Goal: Task Accomplishment & Management: Manage account settings

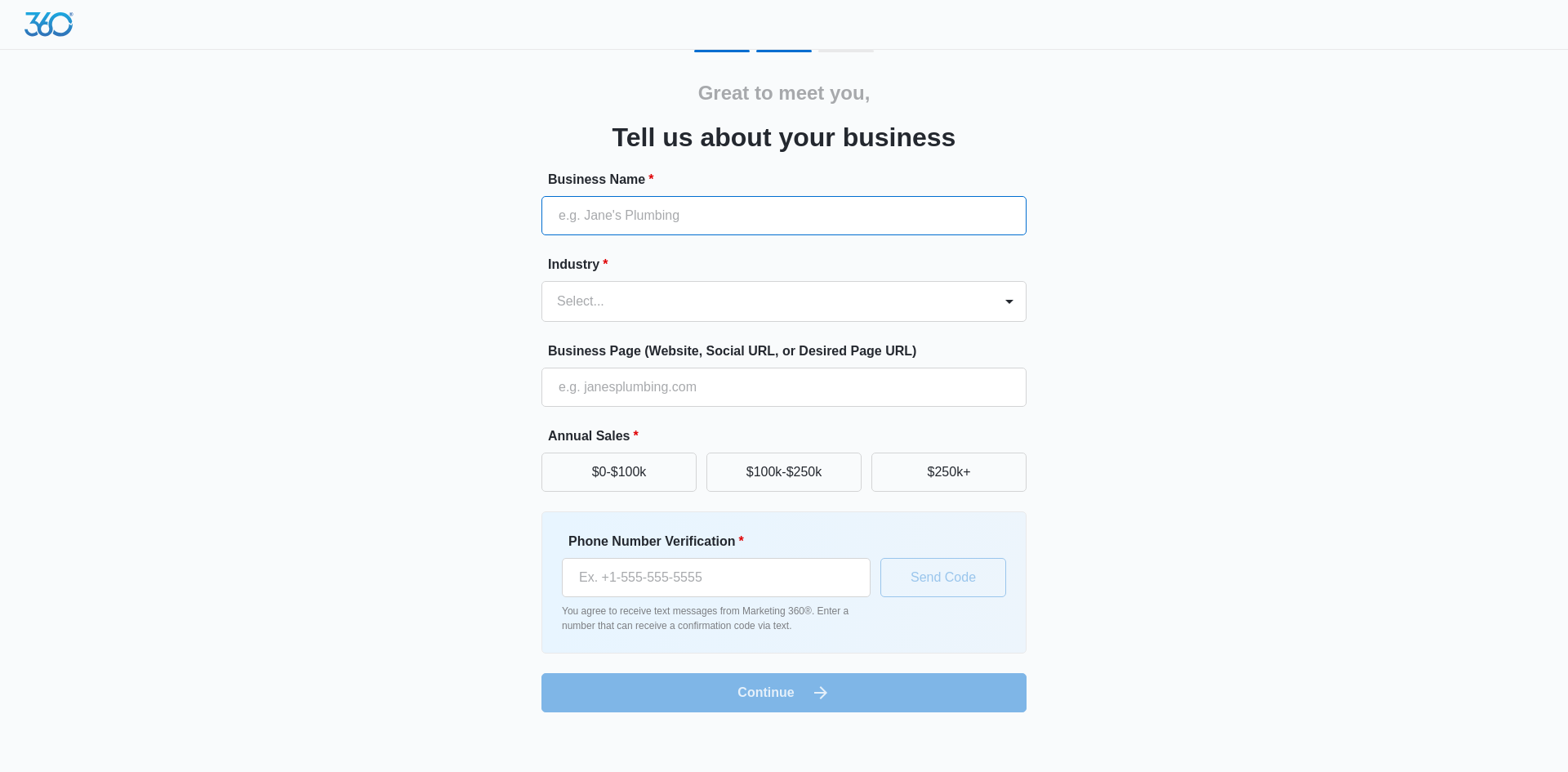
click at [688, 214] on input "Business Name *" at bounding box center [784, 215] width 485 height 39
type input "[PERSON_NAME][GEOGRAPHIC_DATA]"
type input "[PHONE_NUMBER]"
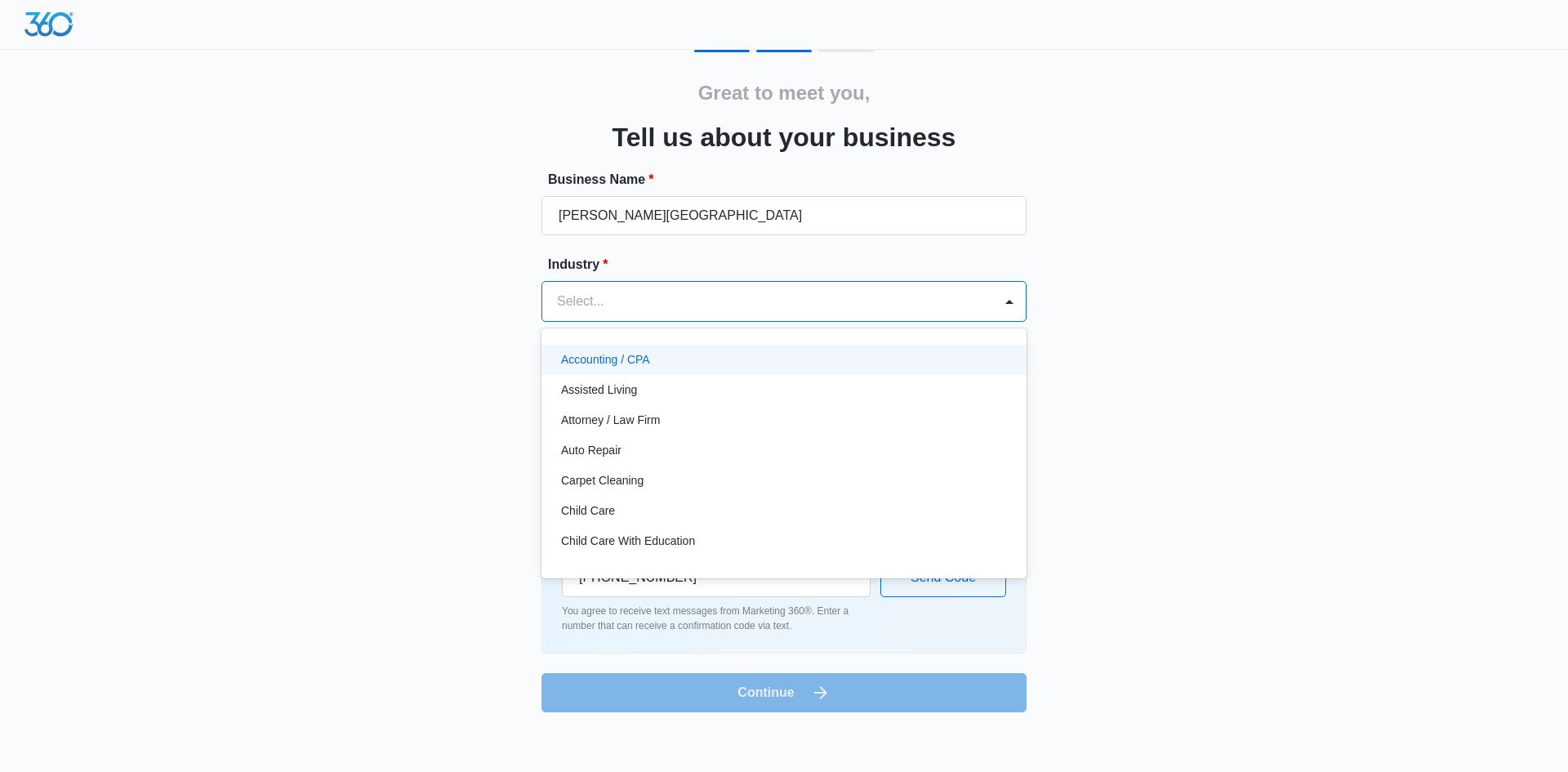
click at [881, 311] on div at bounding box center [764, 301] width 415 height 23
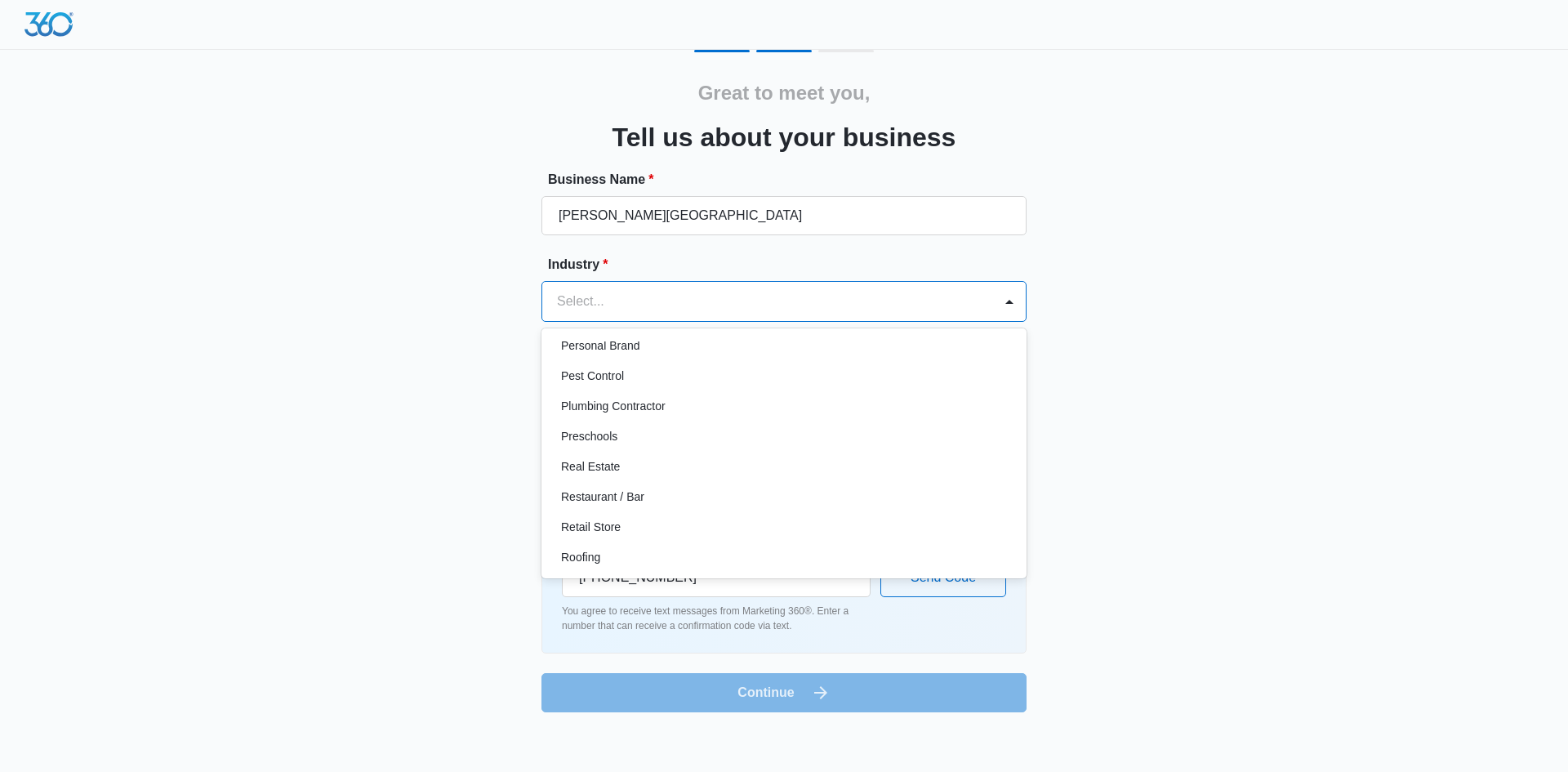
scroll to position [1018, 0]
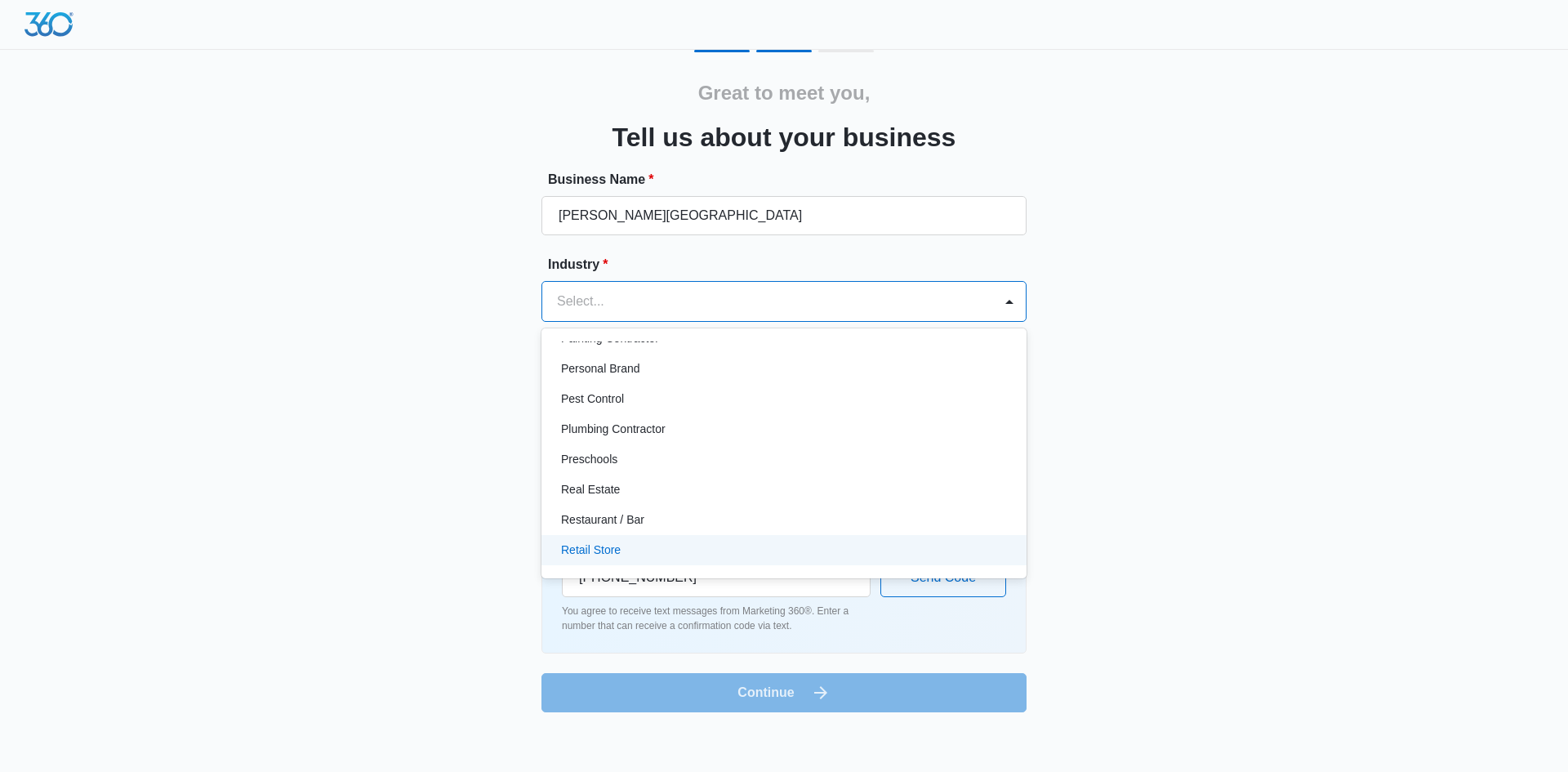
click at [667, 544] on div "Retail Store" at bounding box center [783, 550] width 442 height 17
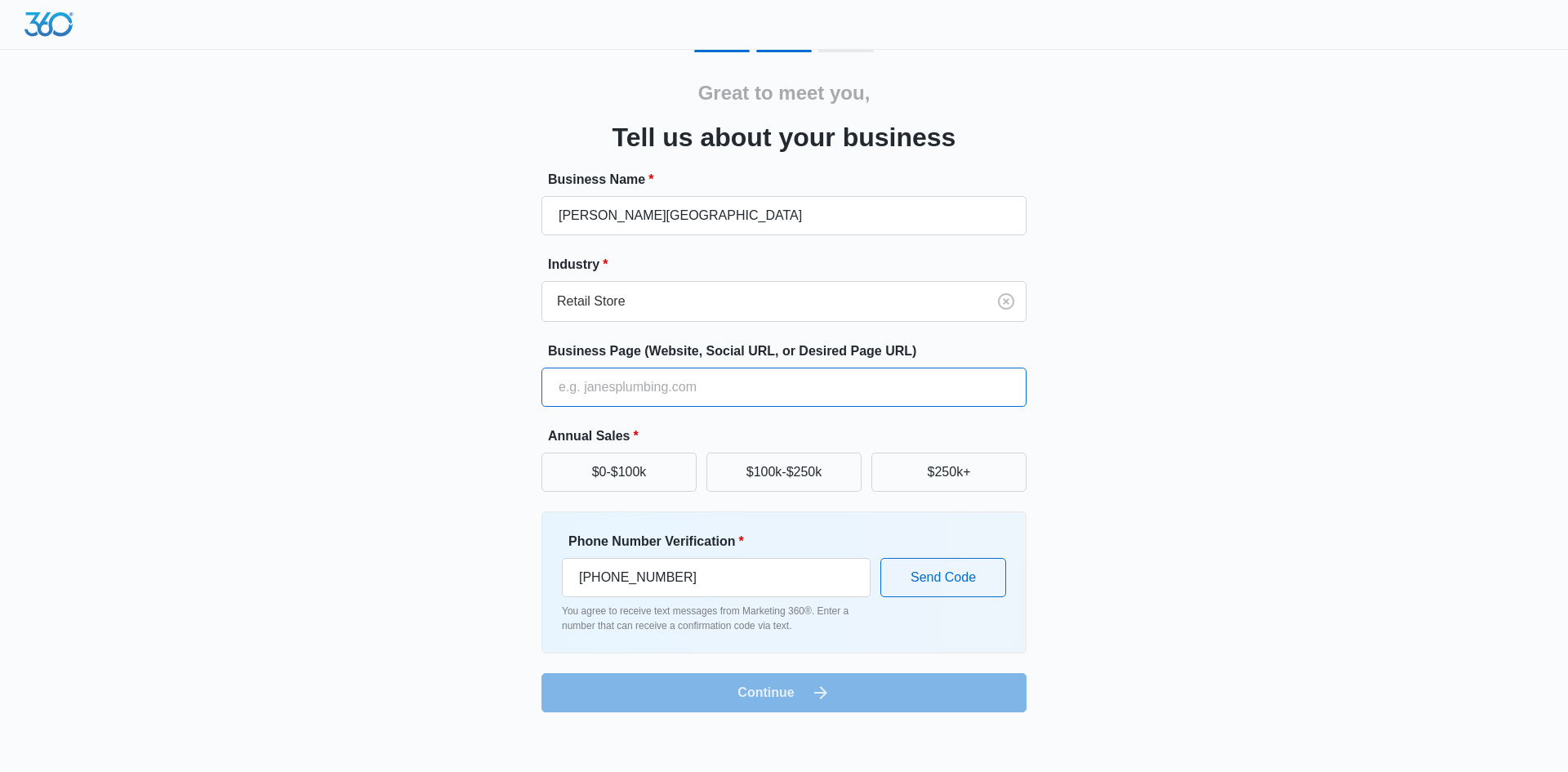
click at [731, 379] on input "Business Page (Website, Social URL, or Desired Page URL)" at bounding box center [784, 386] width 485 height 39
type input "[DOMAIN_NAME]"
click at [790, 699] on form "Business Name * [PERSON_NAME][GEOGRAPHIC_DATA] Industry * Retail Store Business…" at bounding box center [784, 440] width 485 height 542
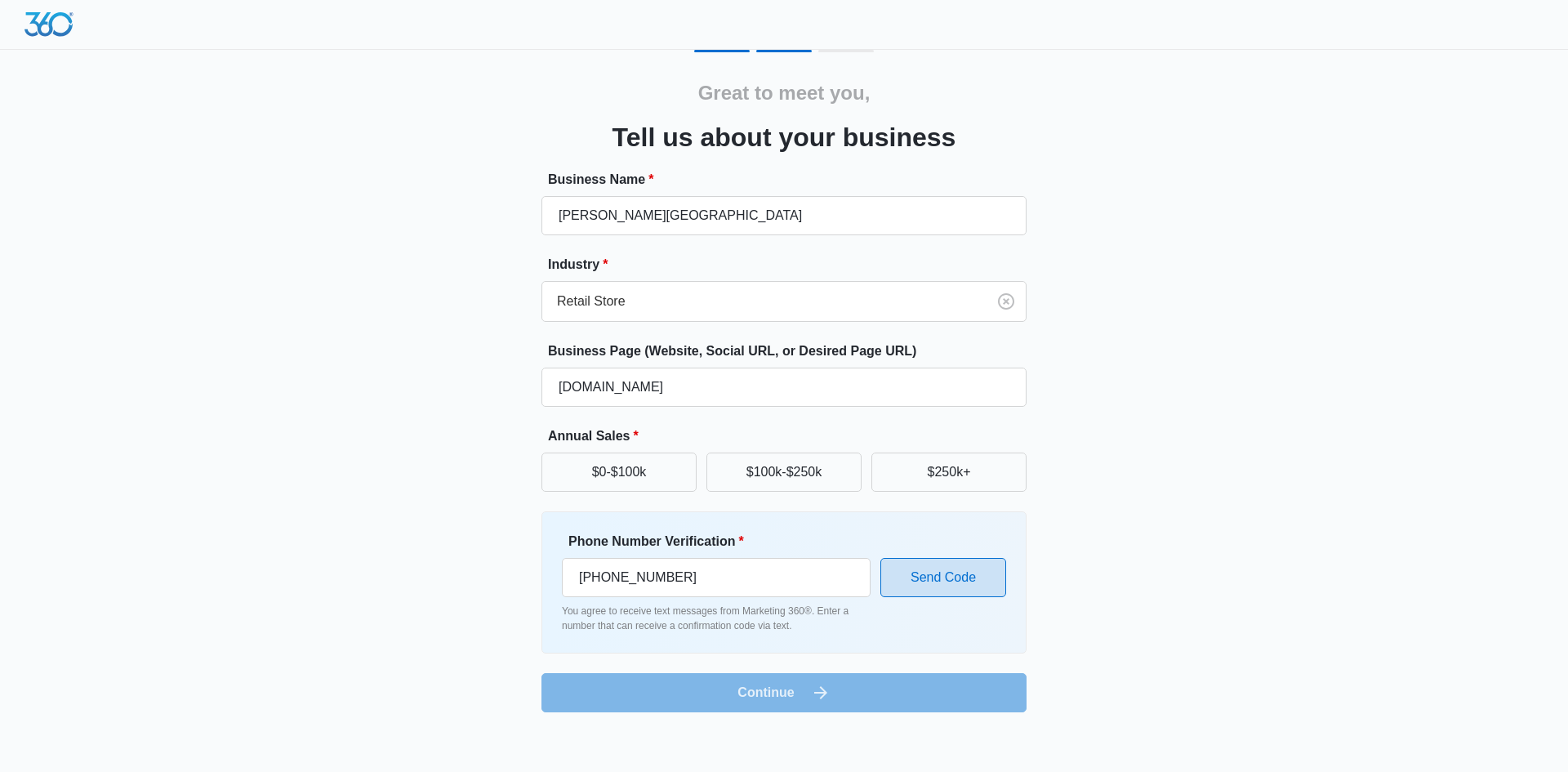
click at [966, 580] on button "Send Code" at bounding box center [943, 577] width 125 height 39
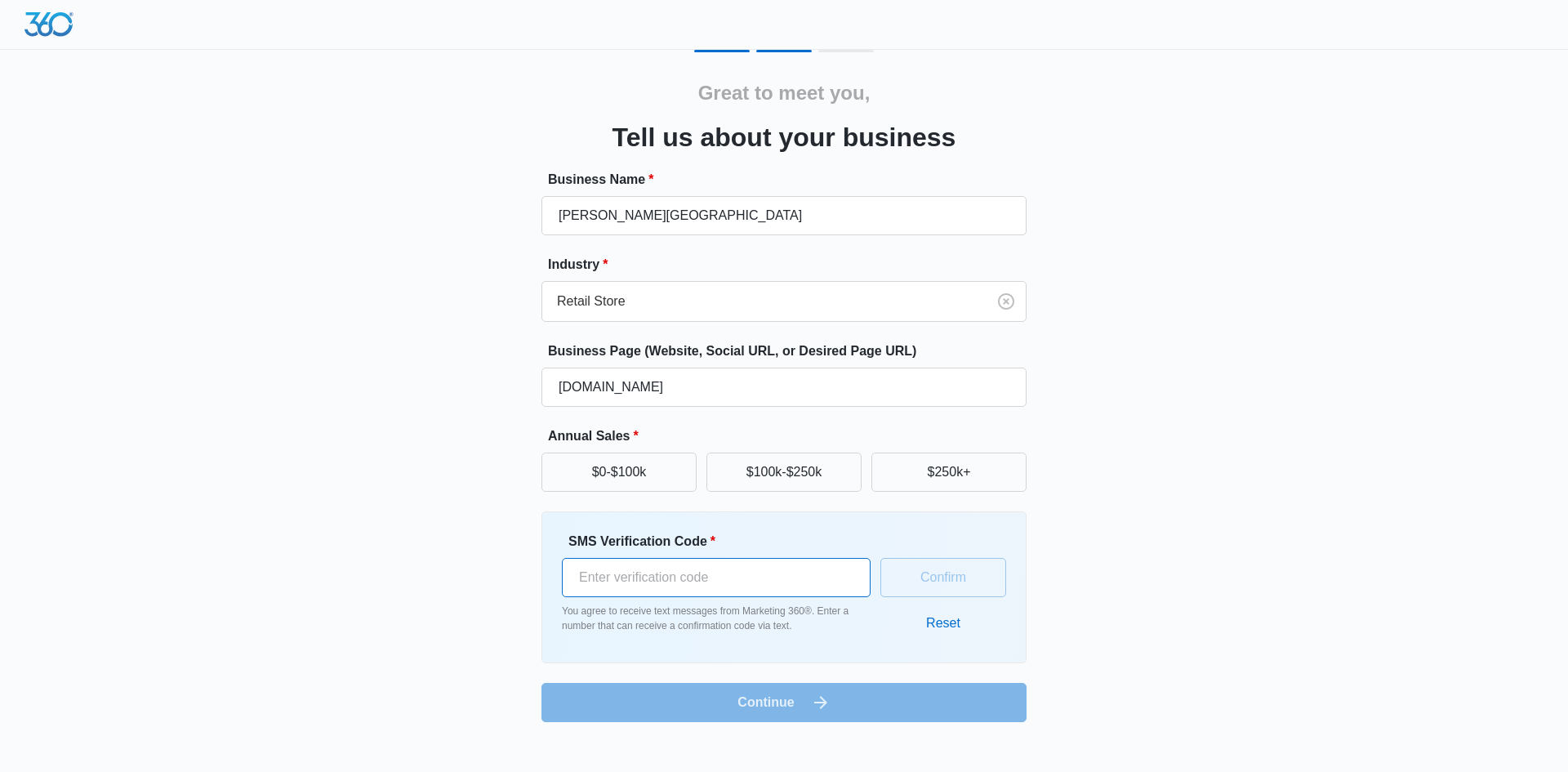
click at [647, 558] on input "SMS Verification Code *" at bounding box center [716, 577] width 309 height 39
click at [839, 571] on input "SMS Verification Code *" at bounding box center [716, 577] width 309 height 39
type input "1"
click at [850, 571] on input "1" at bounding box center [716, 577] width 309 height 39
click at [823, 569] on input "1" at bounding box center [716, 577] width 309 height 39
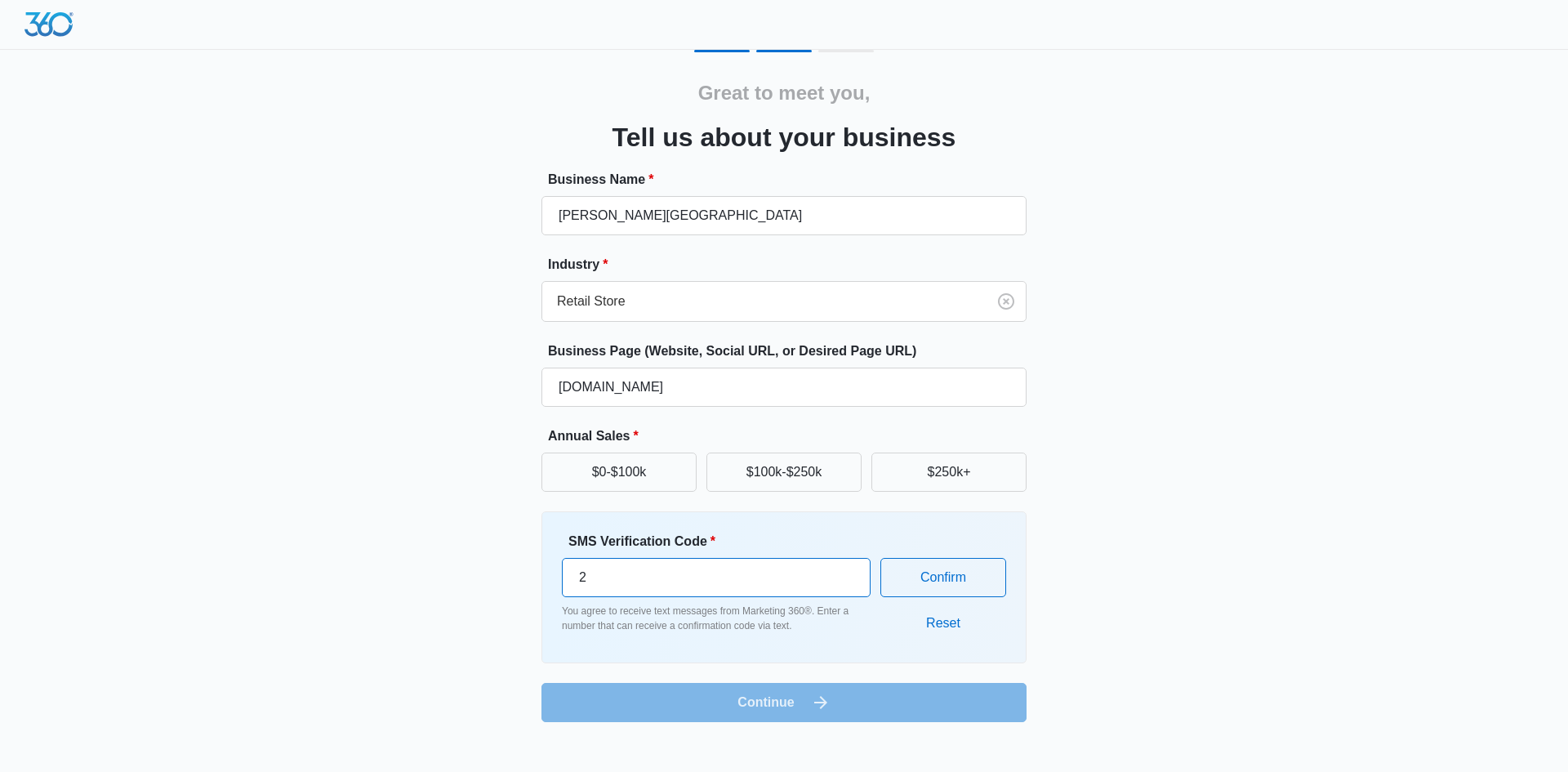
click at [847, 566] on input "2" at bounding box center [716, 577] width 309 height 39
click at [847, 566] on input "3" at bounding box center [716, 577] width 309 height 39
click at [847, 566] on input "4" at bounding box center [716, 577] width 309 height 39
click at [847, 566] on input "5" at bounding box center [716, 577] width 309 height 39
click at [847, 566] on input "6" at bounding box center [716, 577] width 309 height 39
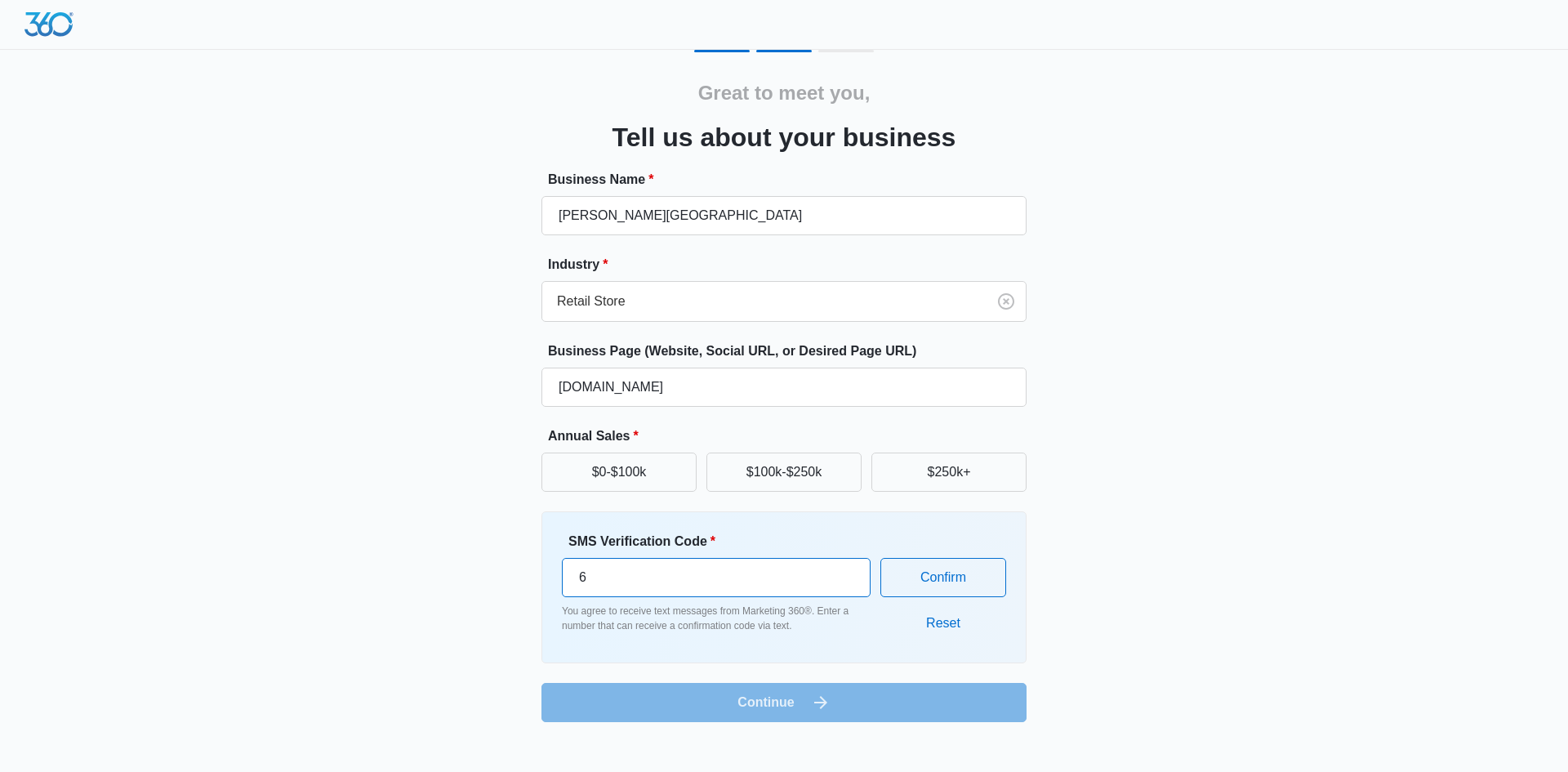
click at [736, 582] on input "6" at bounding box center [716, 577] width 309 height 39
click at [678, 585] on input "6" at bounding box center [716, 577] width 309 height 39
type input "619602"
click at [919, 581] on button "Confirm" at bounding box center [943, 577] width 125 height 39
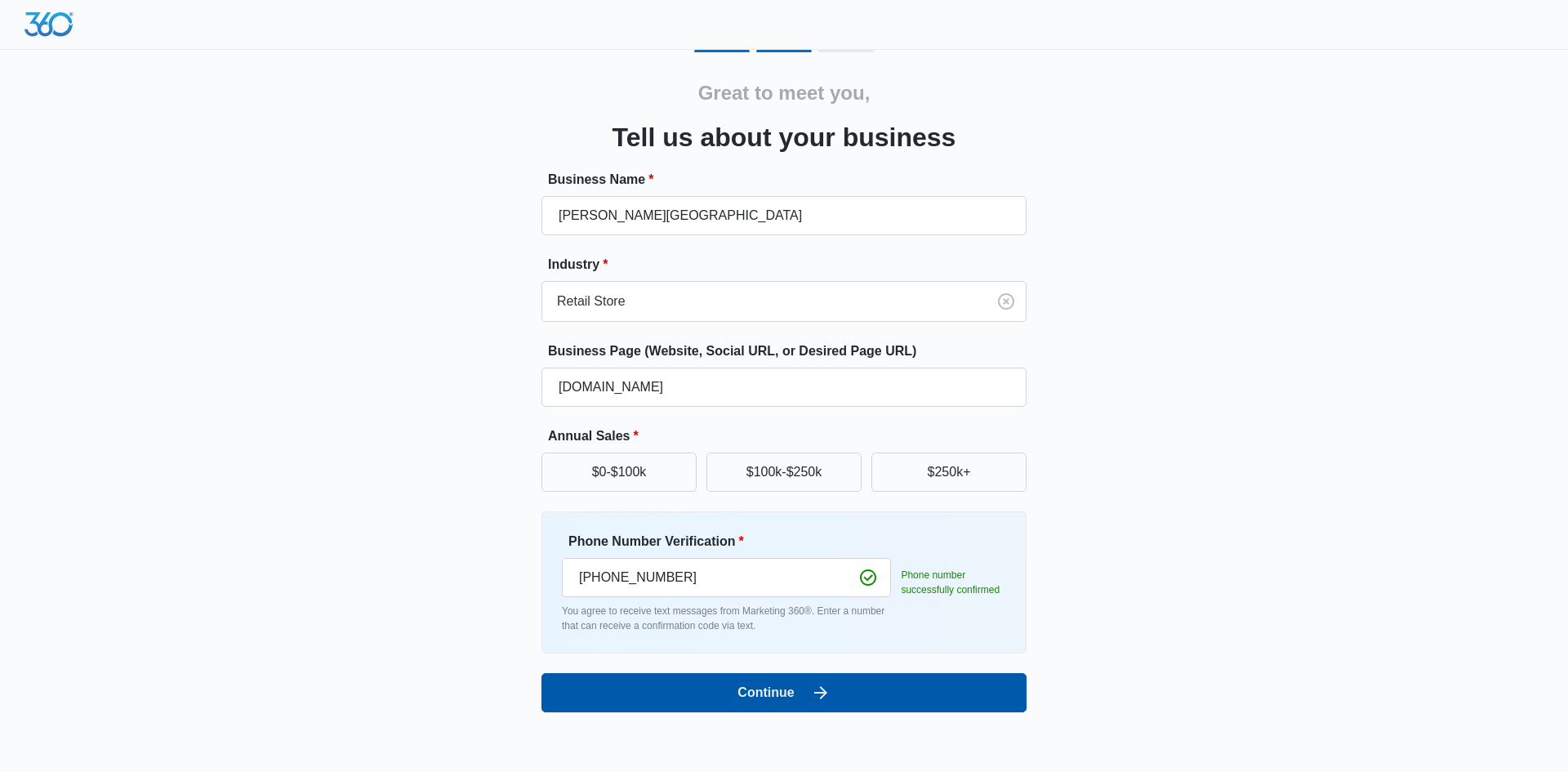
click at [797, 707] on button "Continue" at bounding box center [784, 692] width 485 height 39
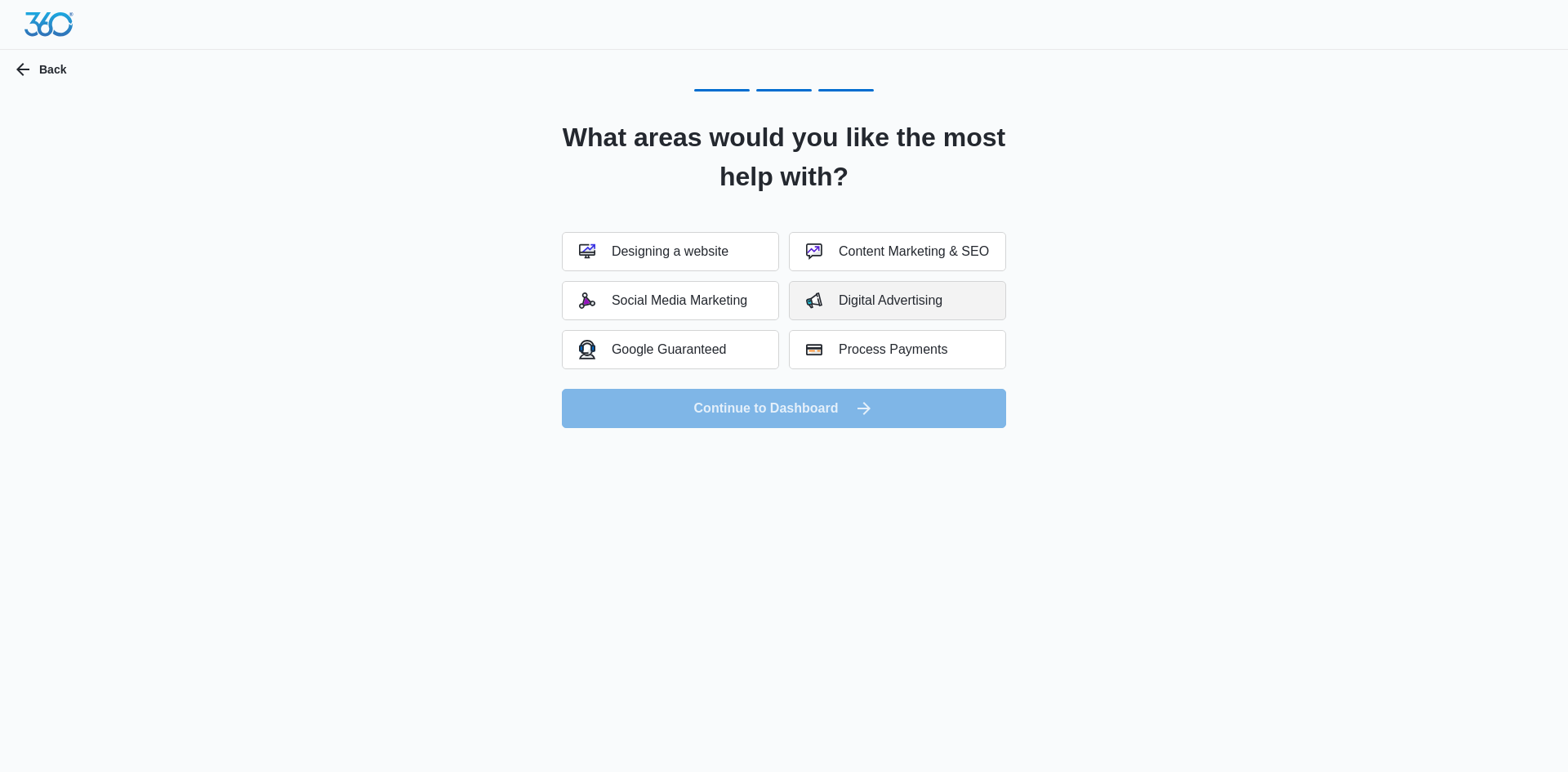
click at [932, 296] on div "Digital Advertising" at bounding box center [874, 300] width 137 height 17
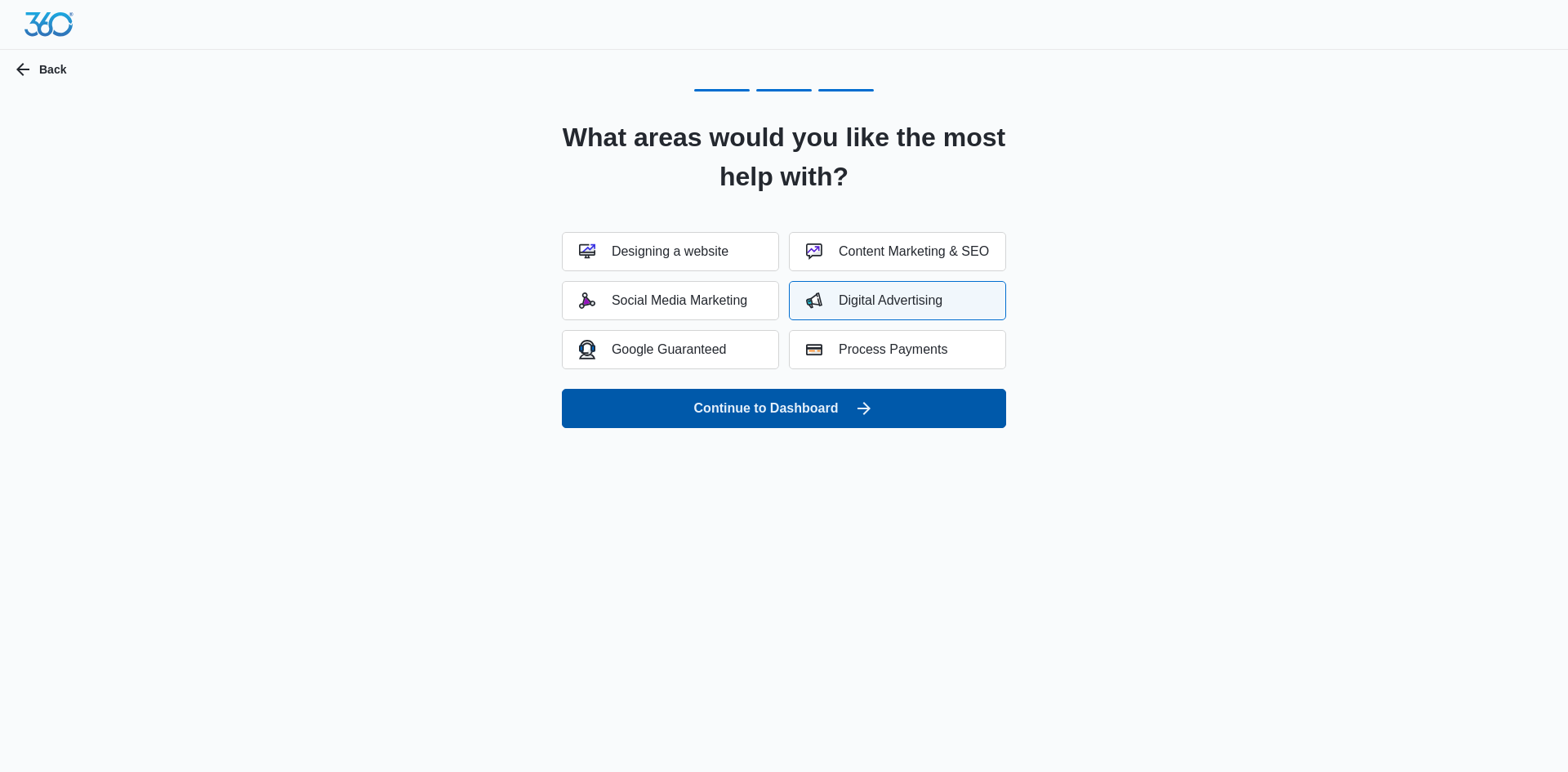
click at [812, 418] on button "Continue to Dashboard" at bounding box center [784, 408] width 444 height 39
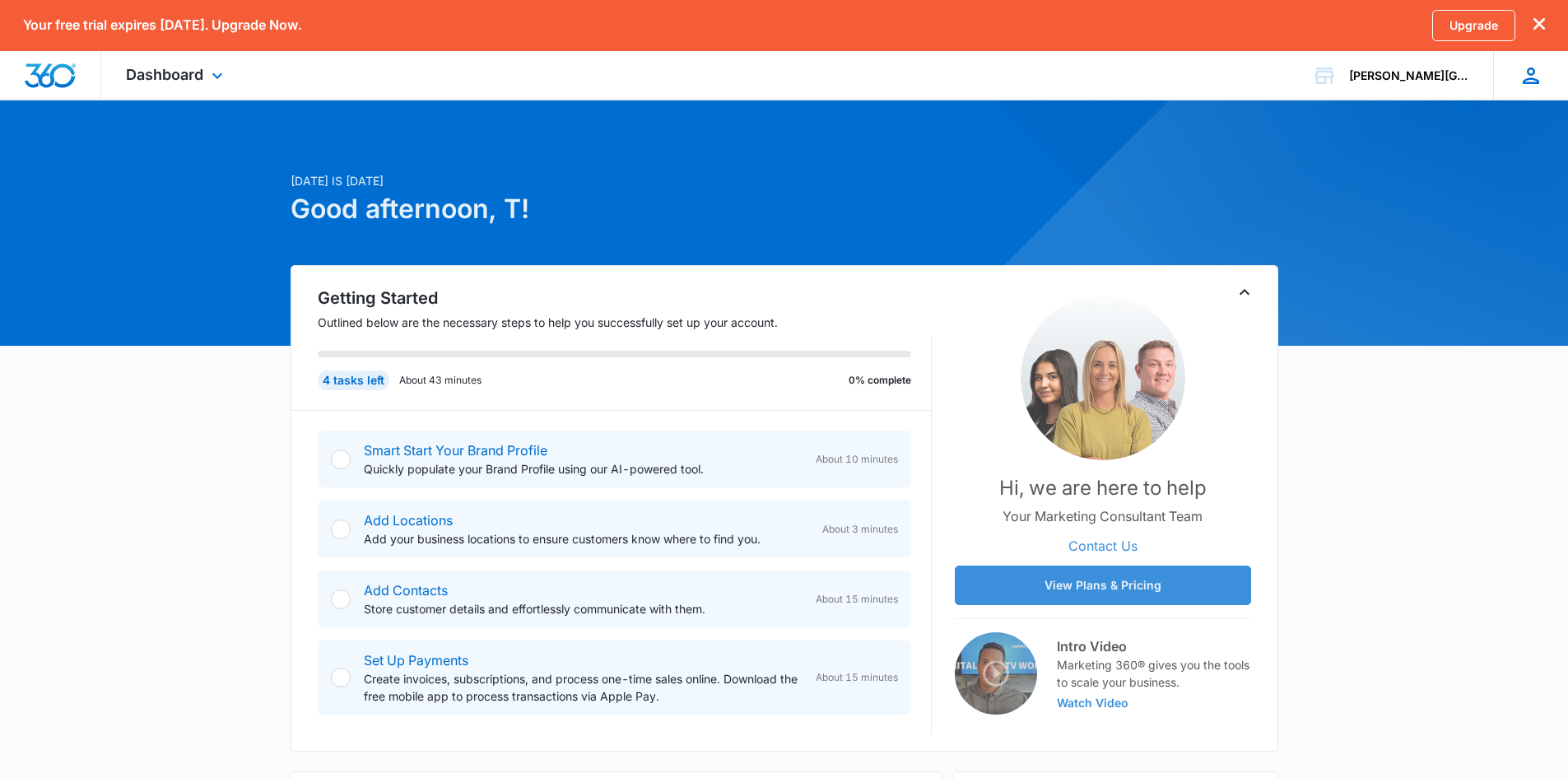
click at [1533, 82] on icon at bounding box center [1531, 75] width 17 height 17
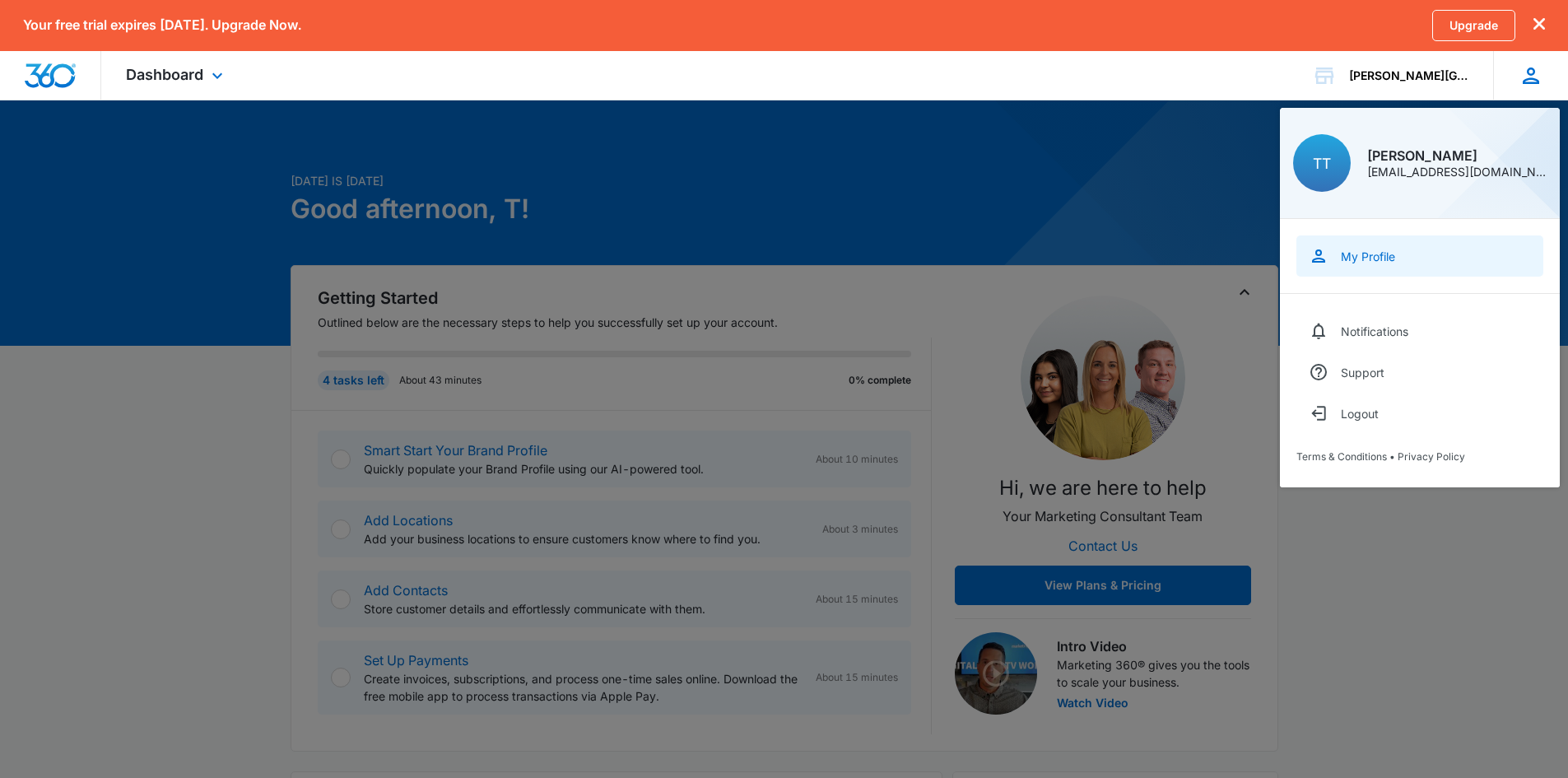
click at [1359, 260] on div "My Profile" at bounding box center [1368, 256] width 54 height 14
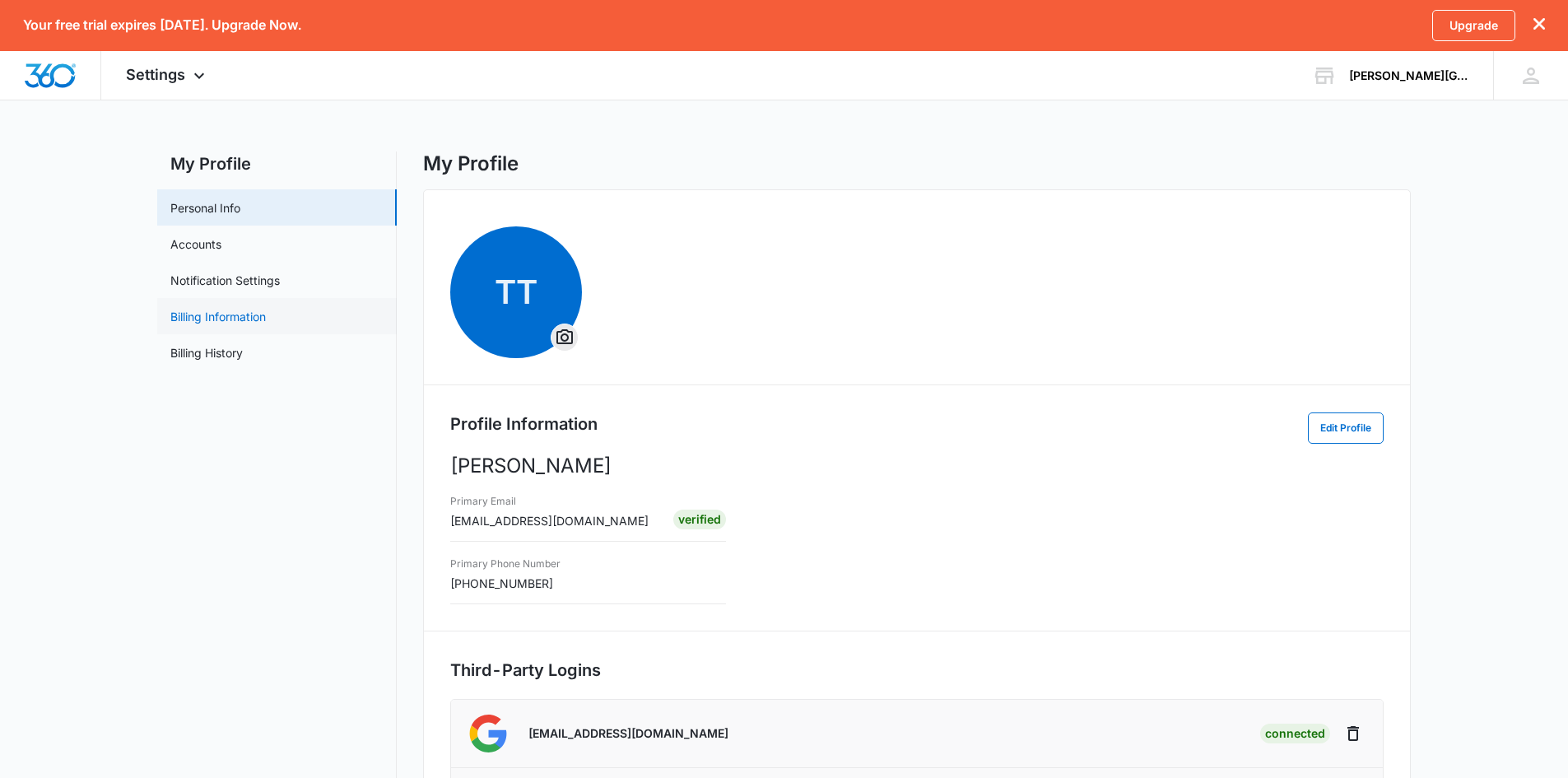
click at [241, 314] on link "Billing Information" at bounding box center [218, 317] width 96 height 18
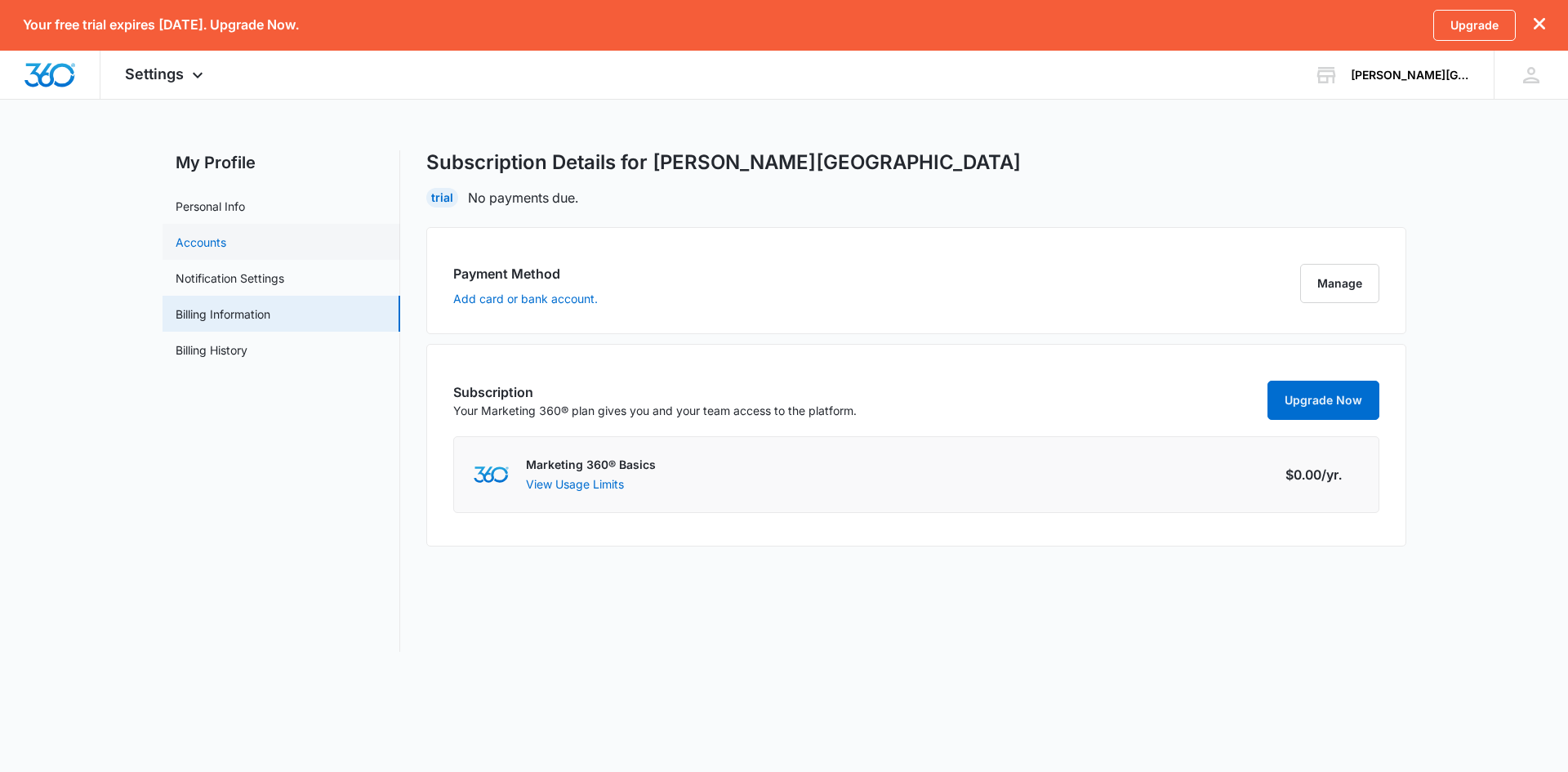
click at [211, 238] on link "Accounts" at bounding box center [201, 242] width 50 height 17
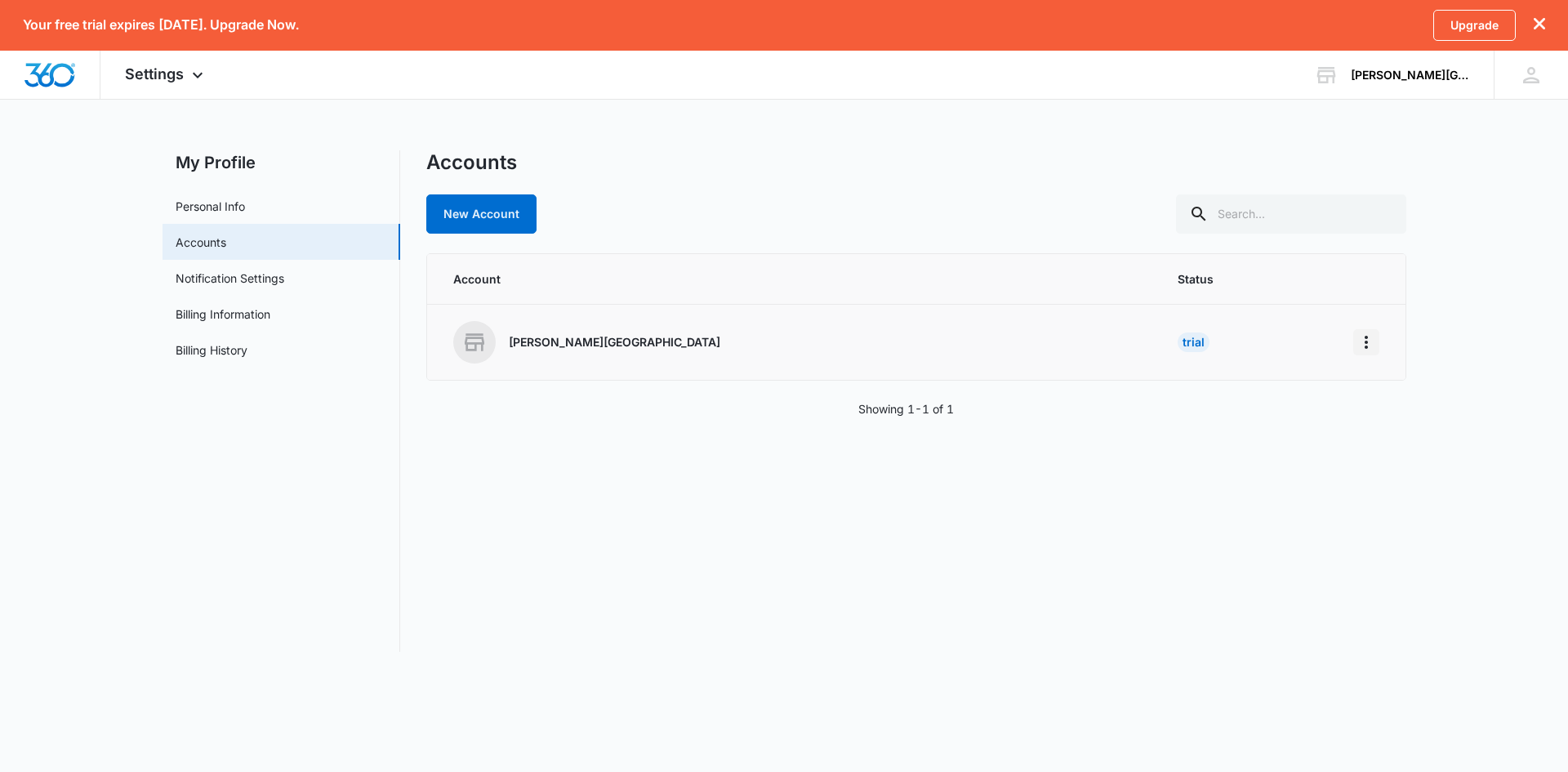
click at [1359, 335] on icon "Home" at bounding box center [1366, 342] width 20 height 20
click at [1384, 388] on div "Go to Dashboard" at bounding box center [1419, 387] width 91 height 11
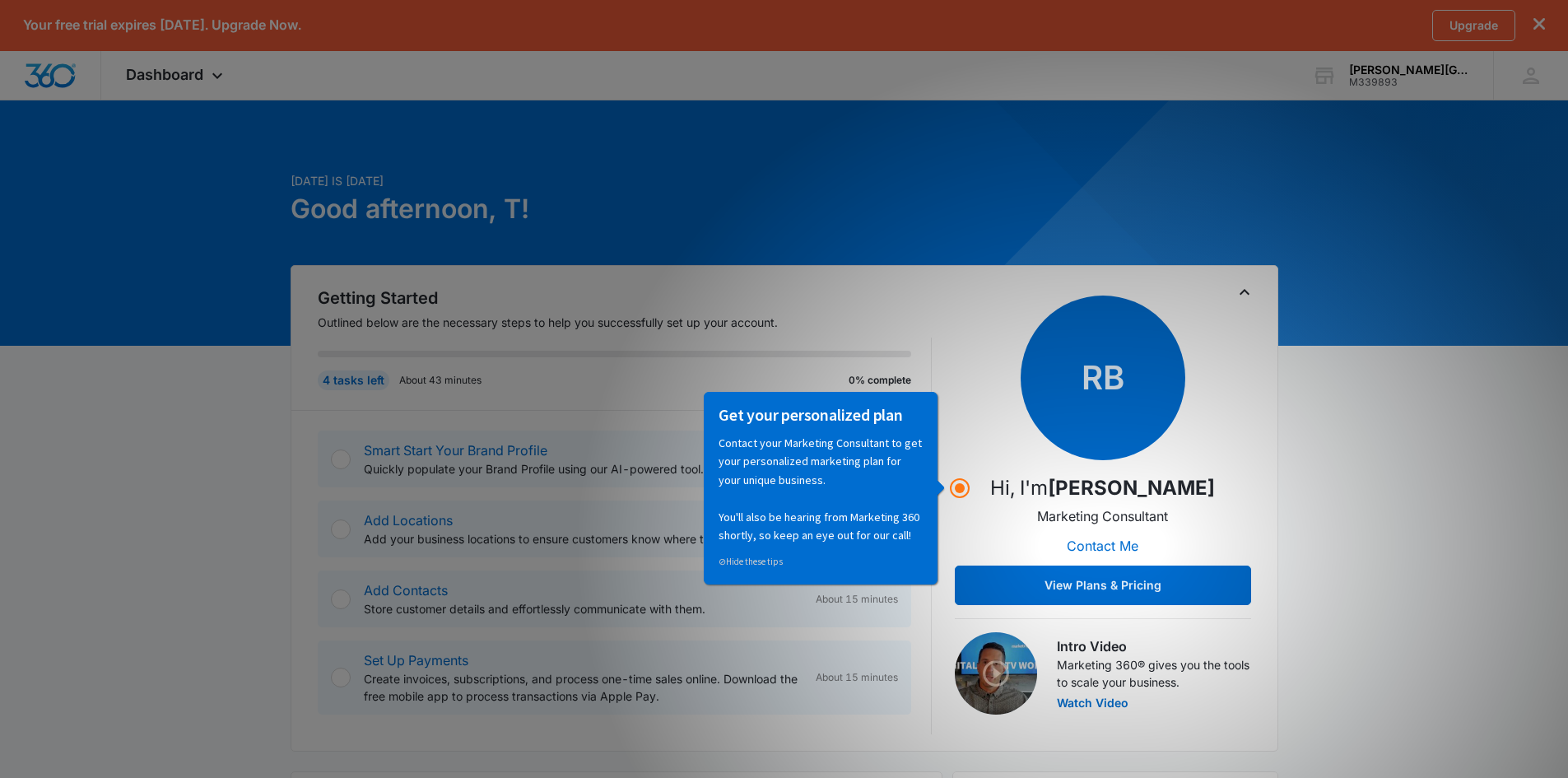
click at [923, 445] on div "Get your personalized plan Contact your Marketing Consultant to get your person…" at bounding box center [820, 487] width 212 height 175
click at [1540, 18] on icon "dismiss this dialog" at bounding box center [1539, 24] width 11 height 11
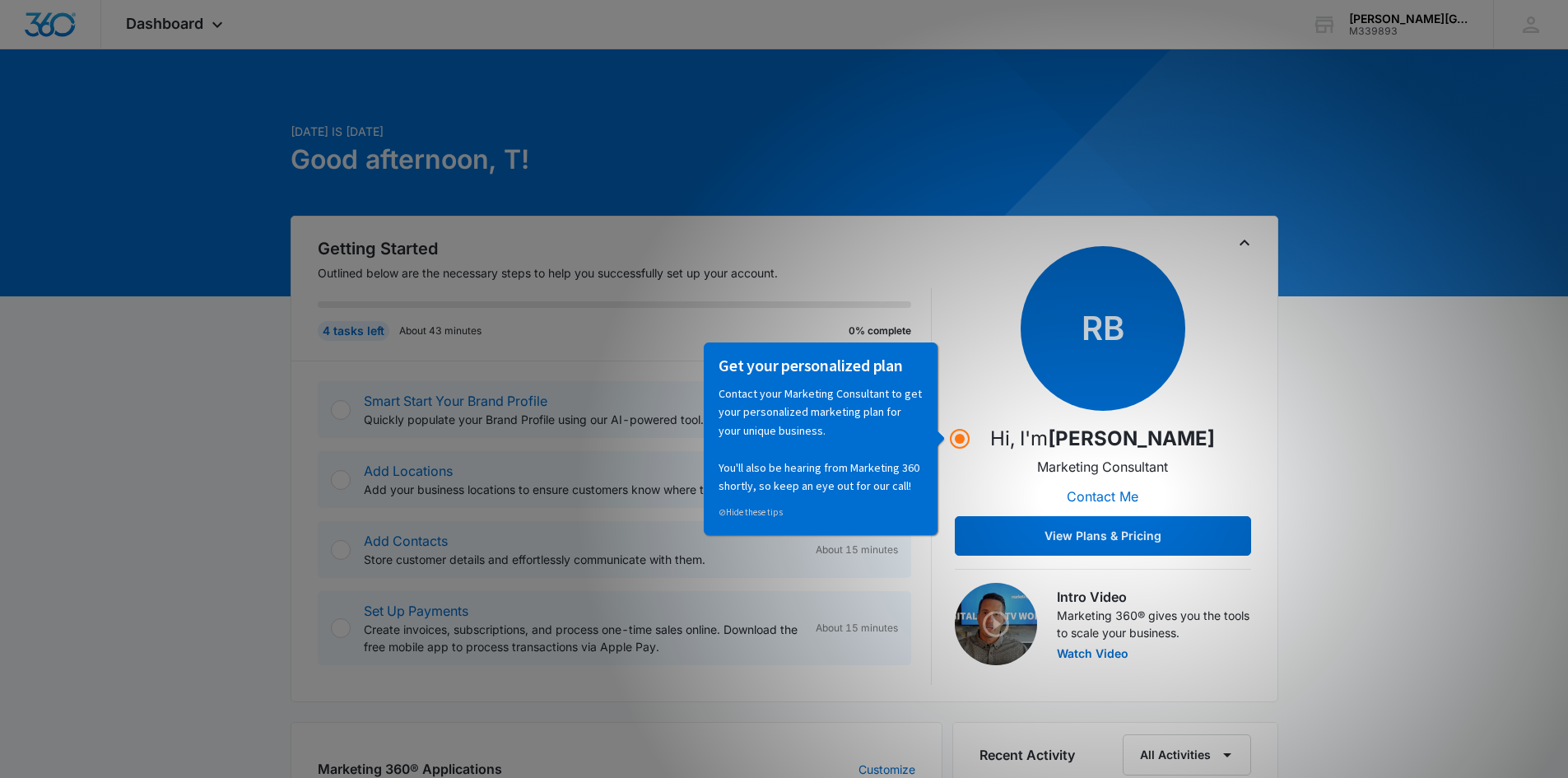
click at [725, 192] on div "Today is Monday, October 13th Good afternoon, T!" at bounding box center [616, 169] width 652 height 93
click at [360, 214] on div "Today is Monday, October 13th Good afternoon, T!" at bounding box center [616, 169] width 652 height 93
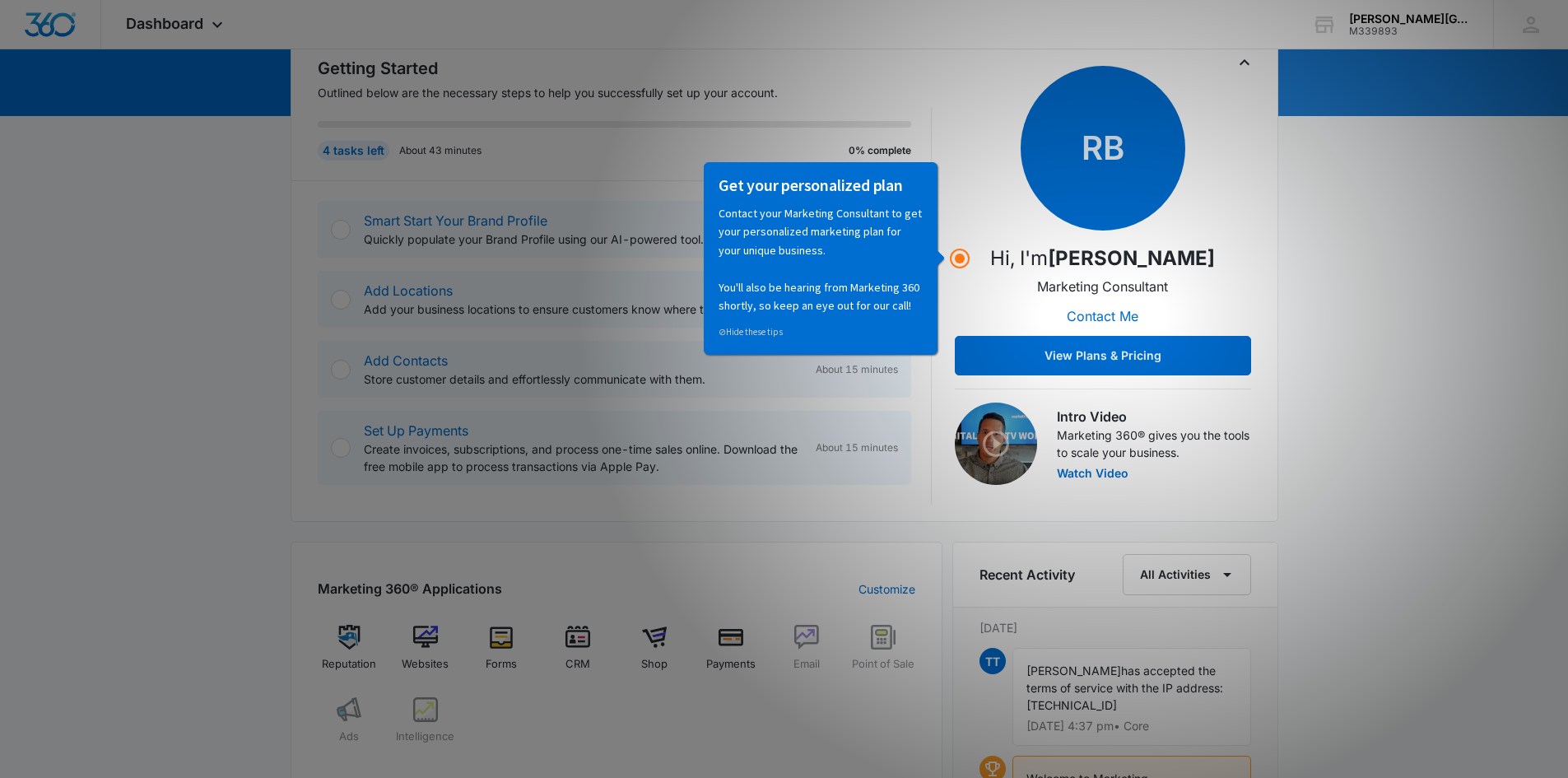
scroll to position [165, 0]
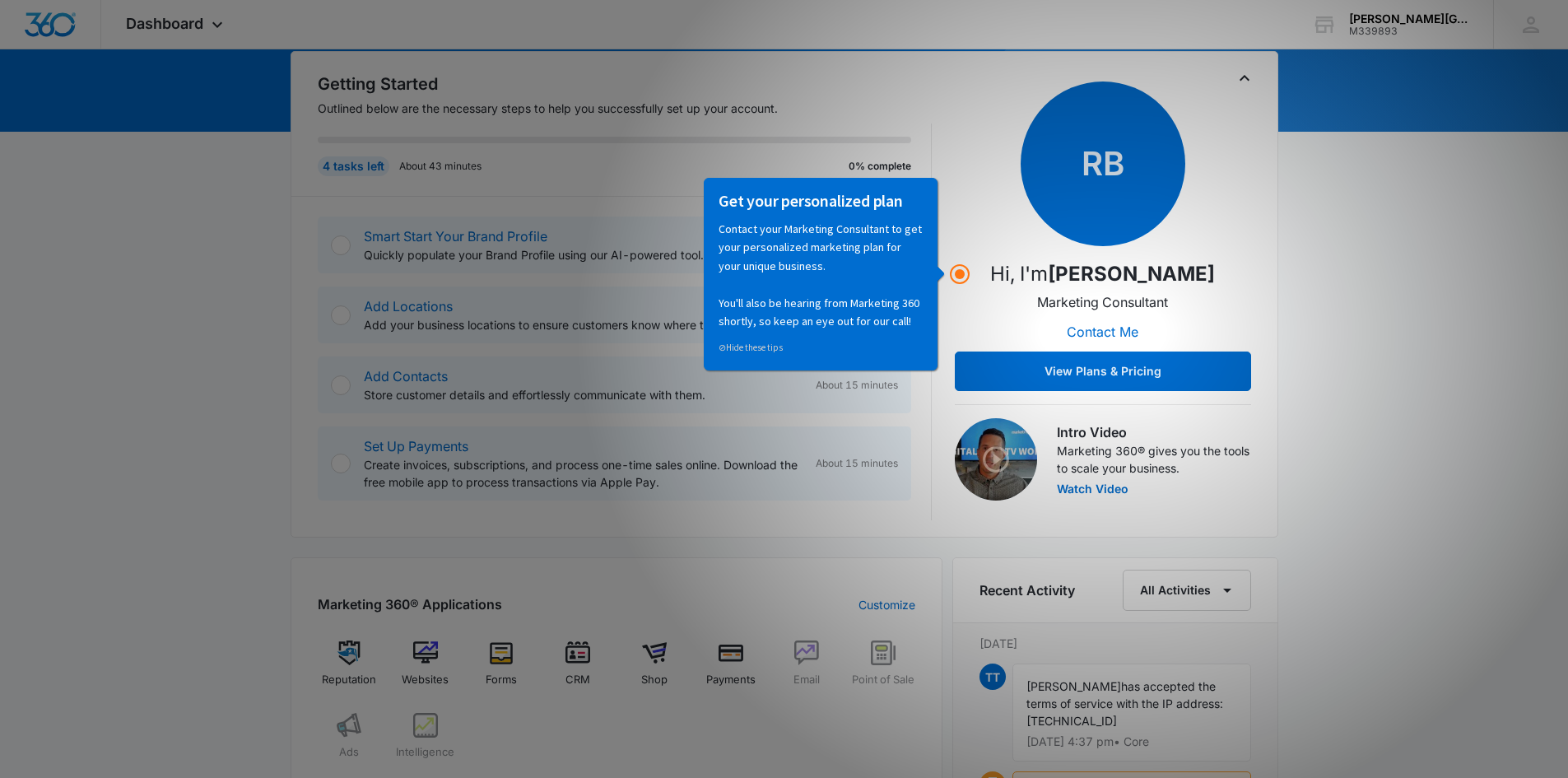
click at [1020, 275] on p "Hi, I'm Ryan Bullinger" at bounding box center [1103, 275] width 225 height 30
click at [1411, 300] on div "Today is Monday, October 13th Good afternoon, T! Getting Started Outlined below…" at bounding box center [784, 618] width 1568 height 1426
click at [1296, 267] on div "Today is Monday, October 13th Good afternoon, T! Getting Started Outlined below…" at bounding box center [784, 618] width 1568 height 1426
click at [938, 274] on div "Get your personalized plan Contact your Marketing Consultant to get your person…" at bounding box center [820, 274] width 233 height 193
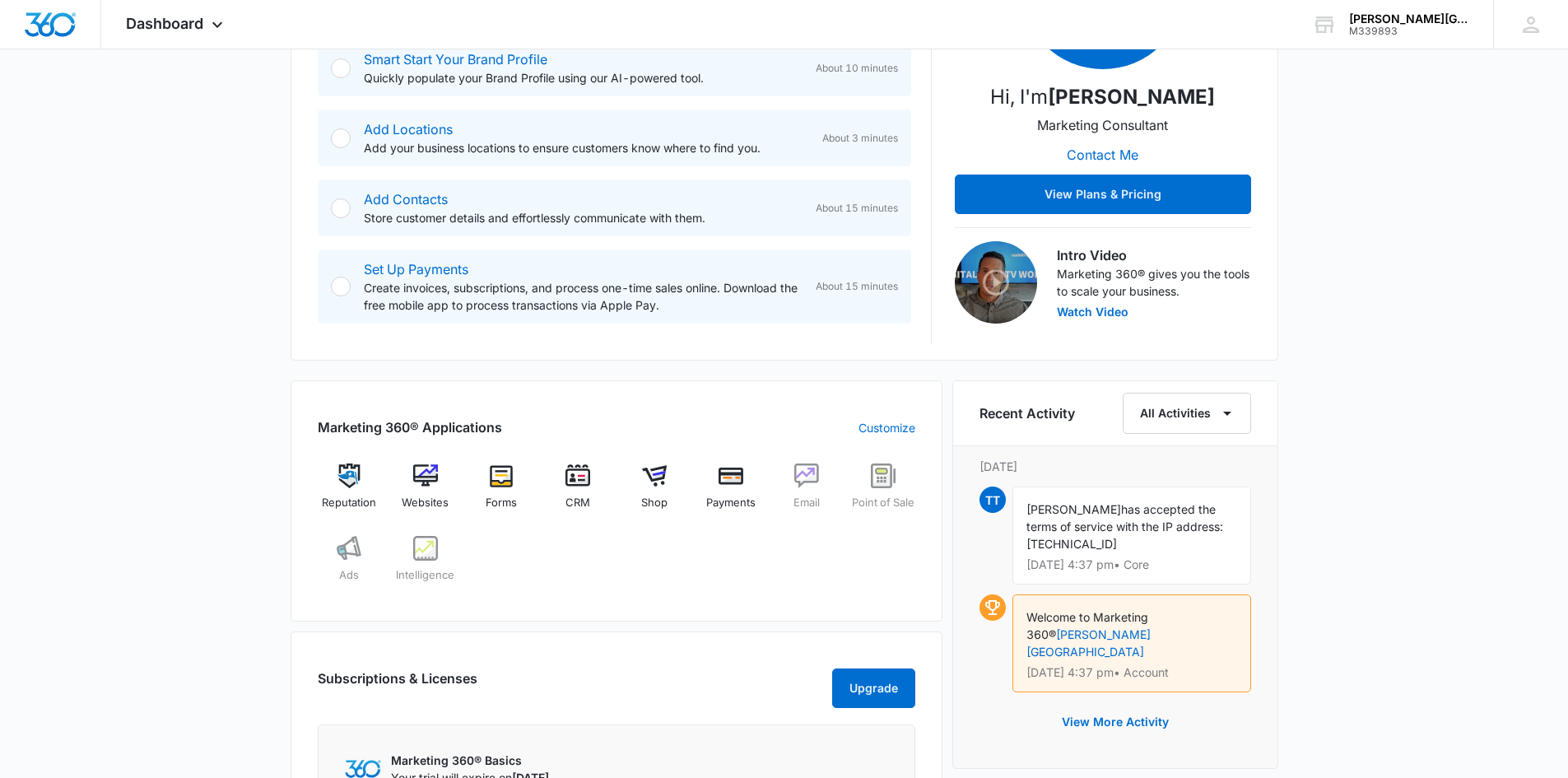
scroll to position [324, 0]
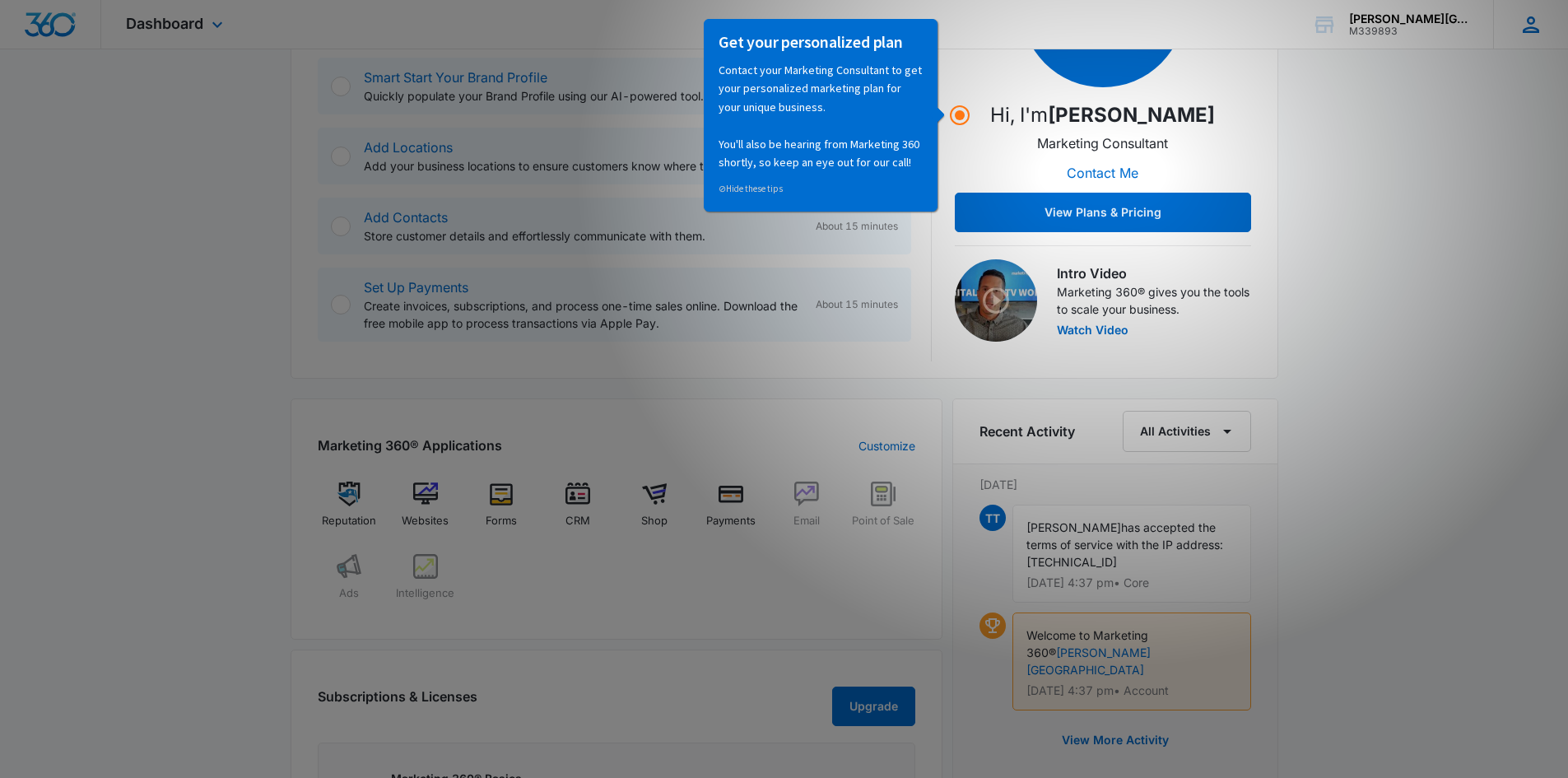
click at [1534, 20] on icon at bounding box center [1531, 25] width 25 height 25
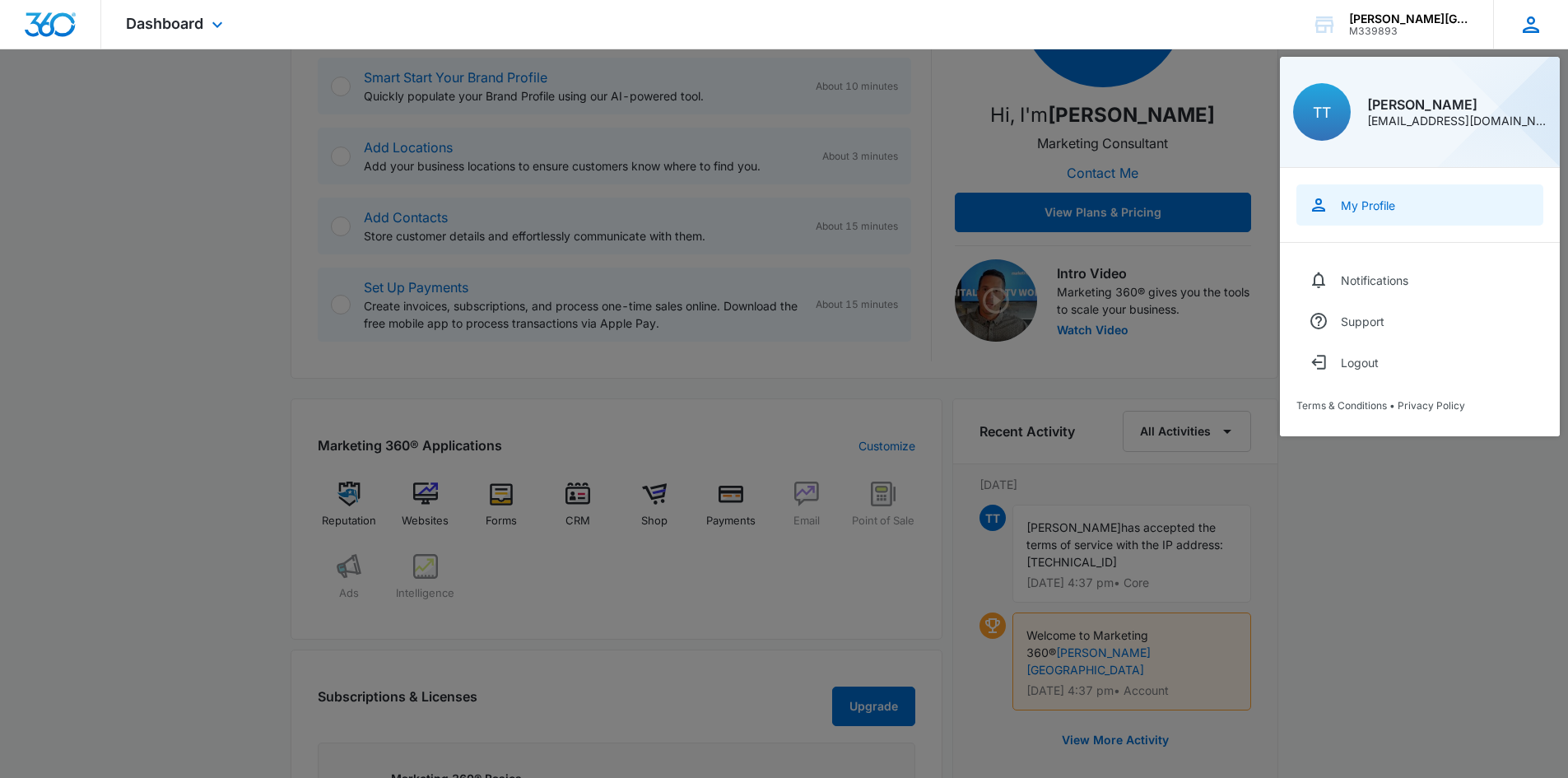
click at [1364, 204] on div "My Profile" at bounding box center [1368, 205] width 54 height 14
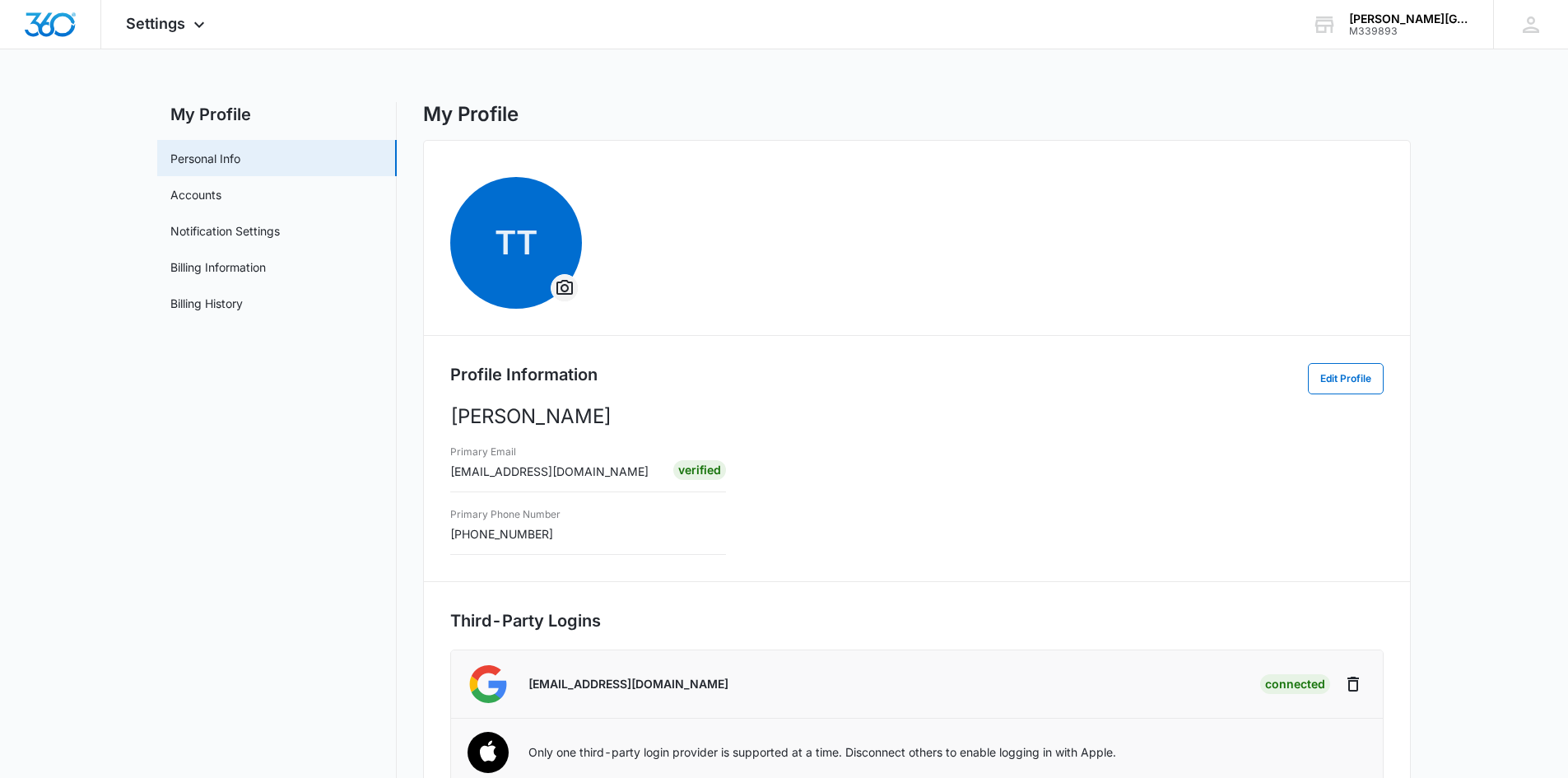
click at [565, 284] on icon "Overflow Menu" at bounding box center [564, 288] width 20 height 20
click at [602, 332] on div "Change Profile Photo" at bounding box center [628, 333] width 113 height 11
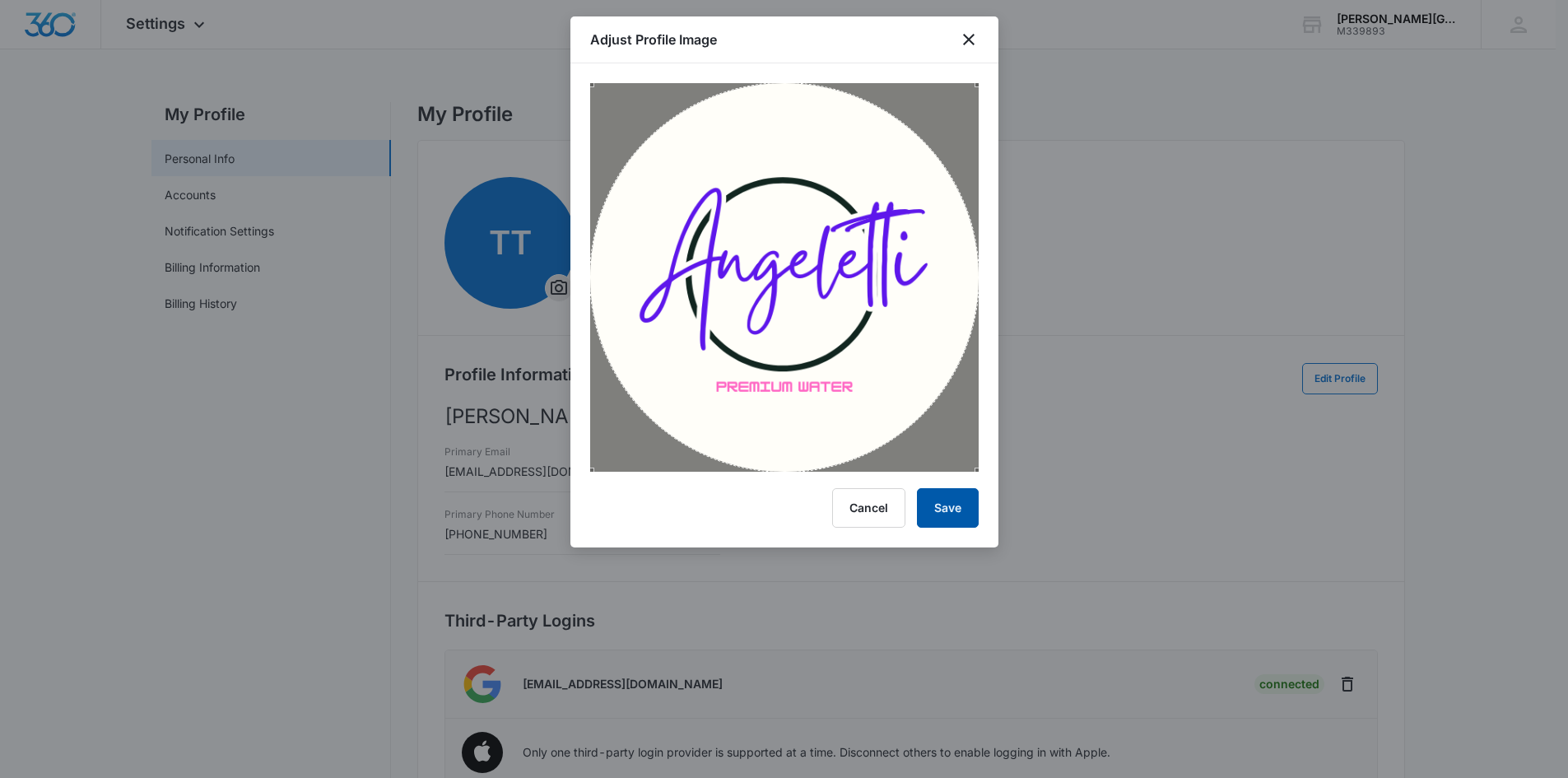
click at [950, 497] on button "Save" at bounding box center [948, 507] width 61 height 39
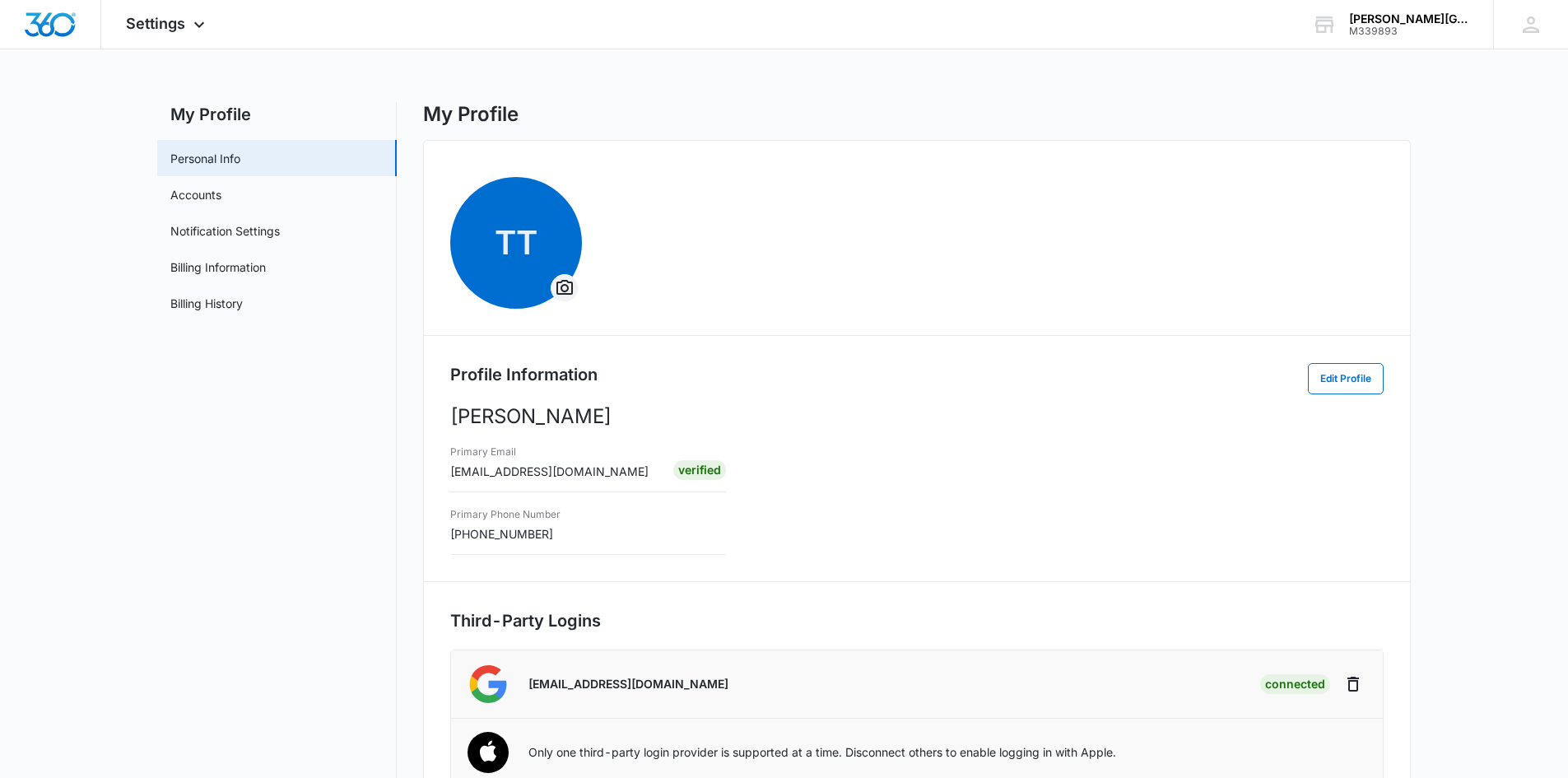
click at [562, 287] on icon "Overflow Menu" at bounding box center [564, 287] width 17 height 15
click at [641, 333] on div "Change Profile Photo" at bounding box center [628, 333] width 113 height 11
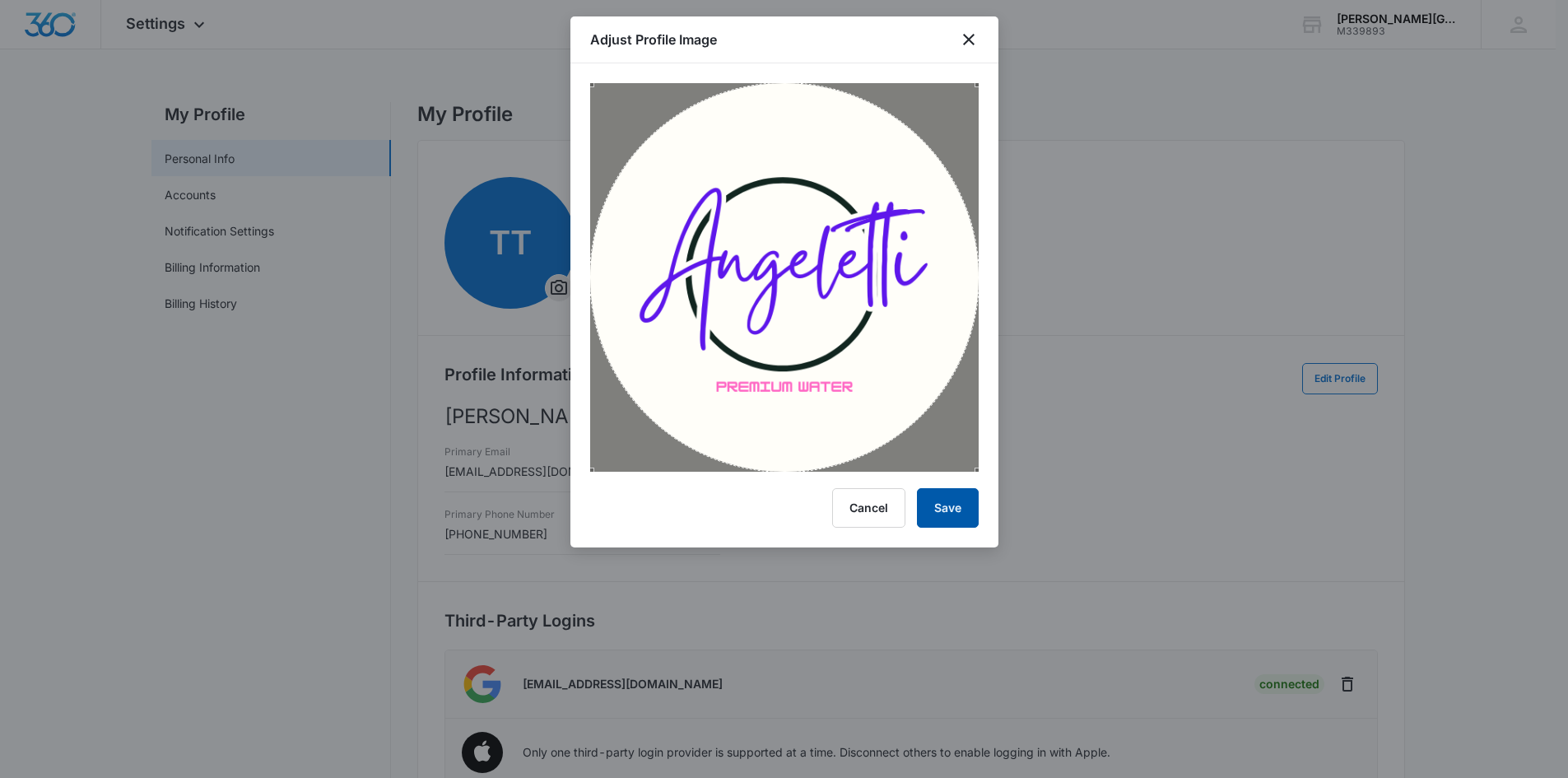
click at [952, 502] on button "Save" at bounding box center [948, 507] width 61 height 39
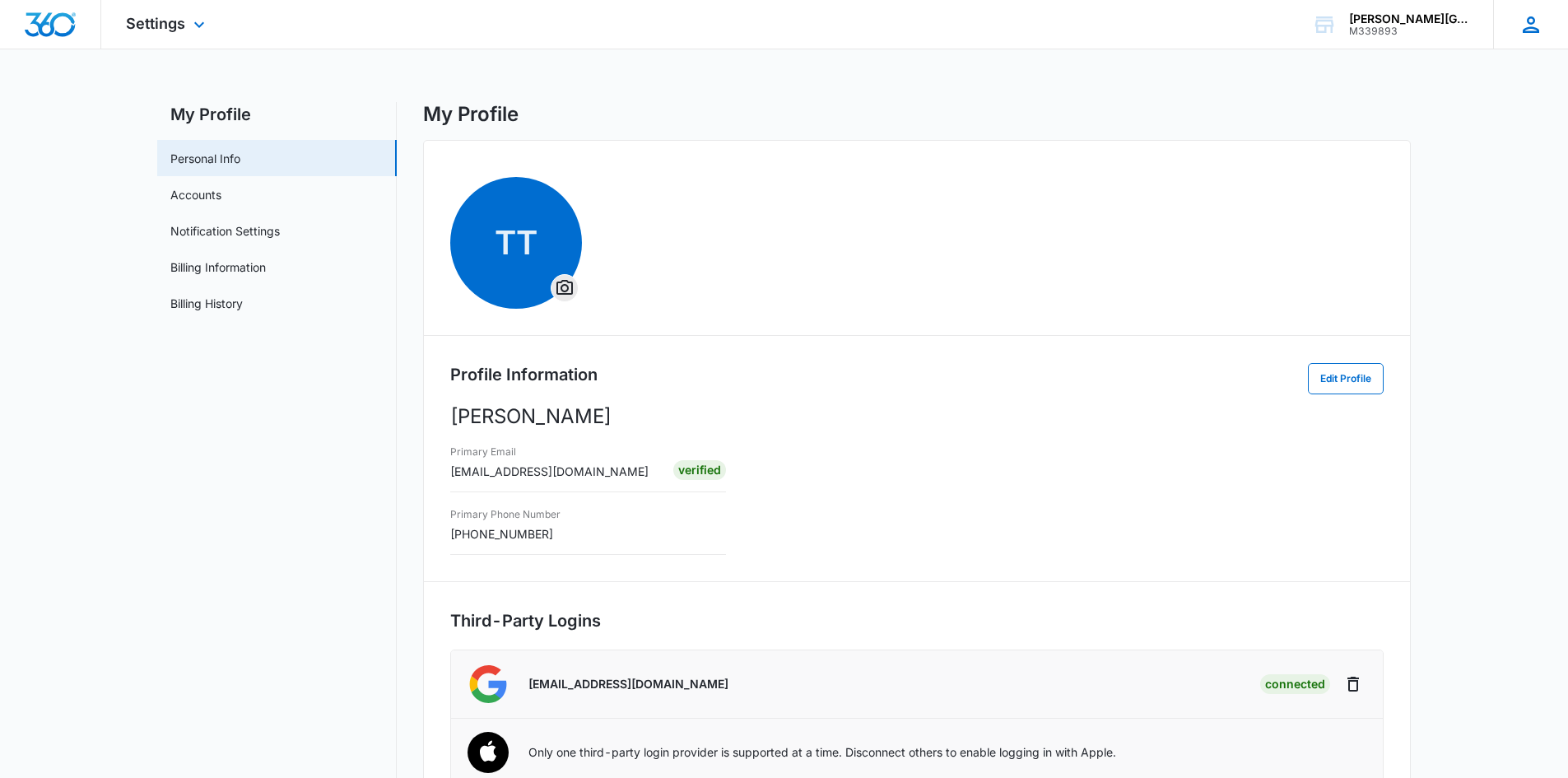
click at [1533, 34] on icon at bounding box center [1531, 25] width 25 height 25
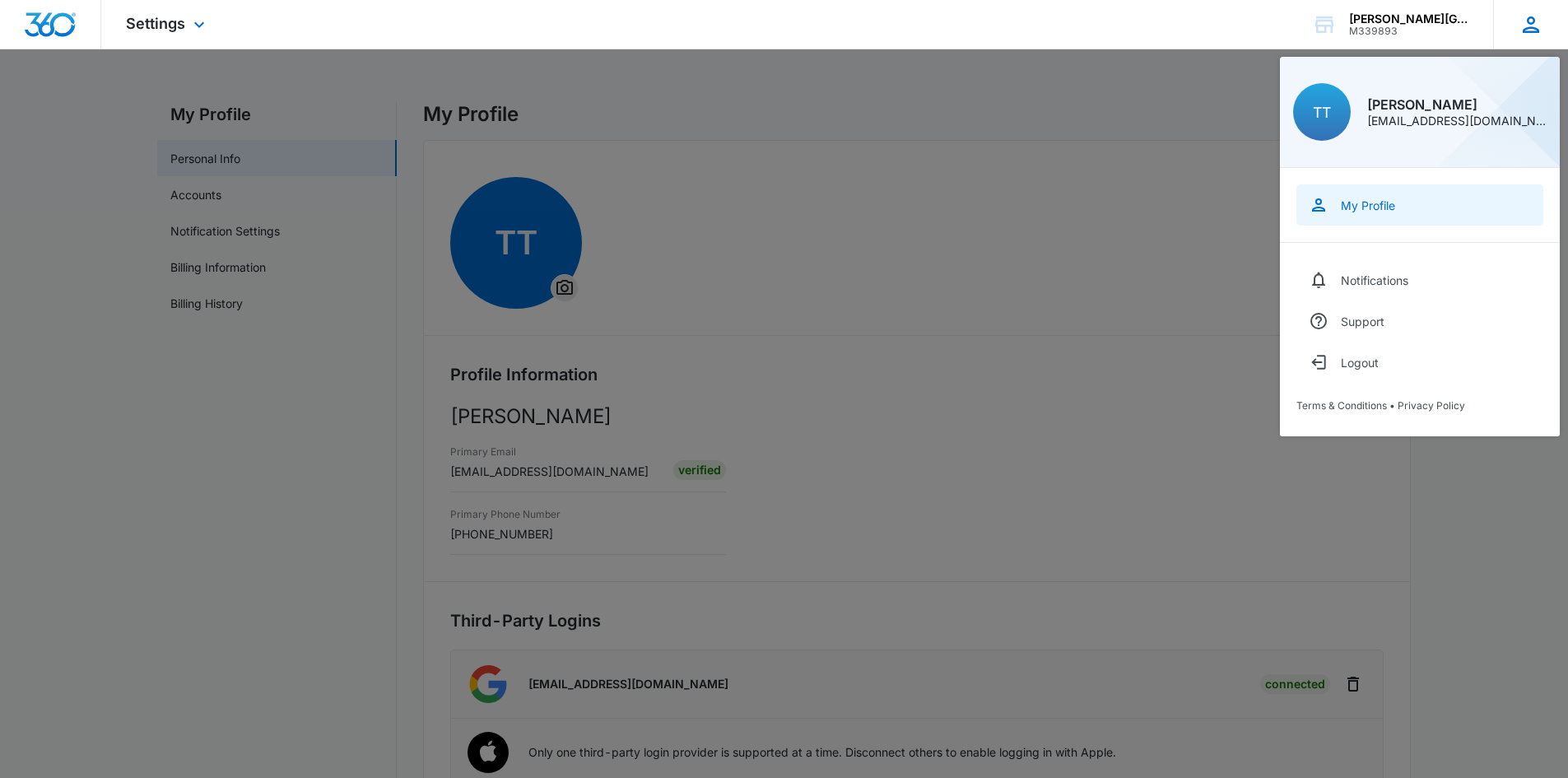
click at [1349, 216] on link "My Profile" at bounding box center [1420, 204] width 247 height 41
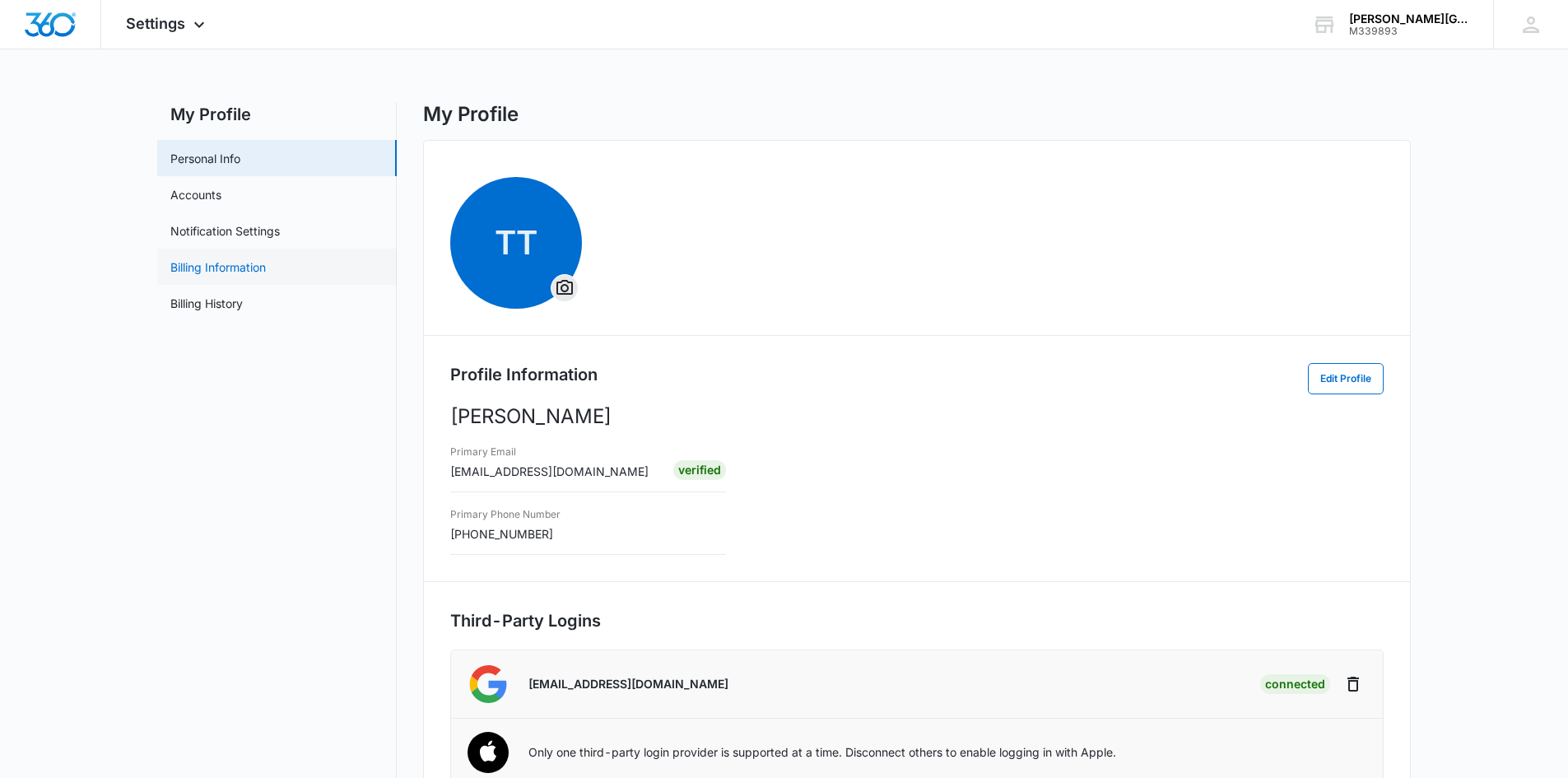
click at [216, 270] on link "Billing Information" at bounding box center [218, 268] width 96 height 18
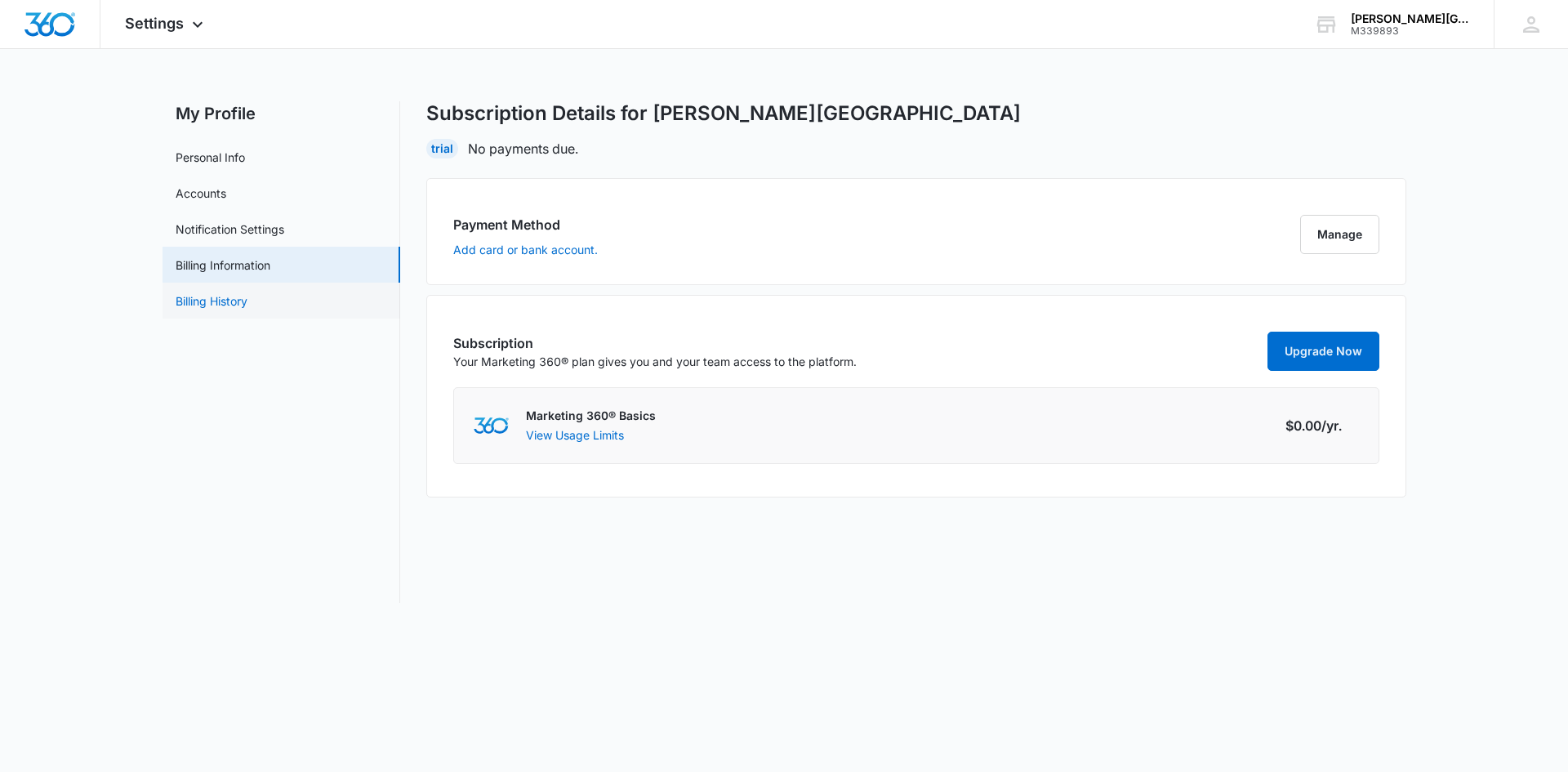
click at [222, 305] on link "Billing History" at bounding box center [212, 301] width 72 height 17
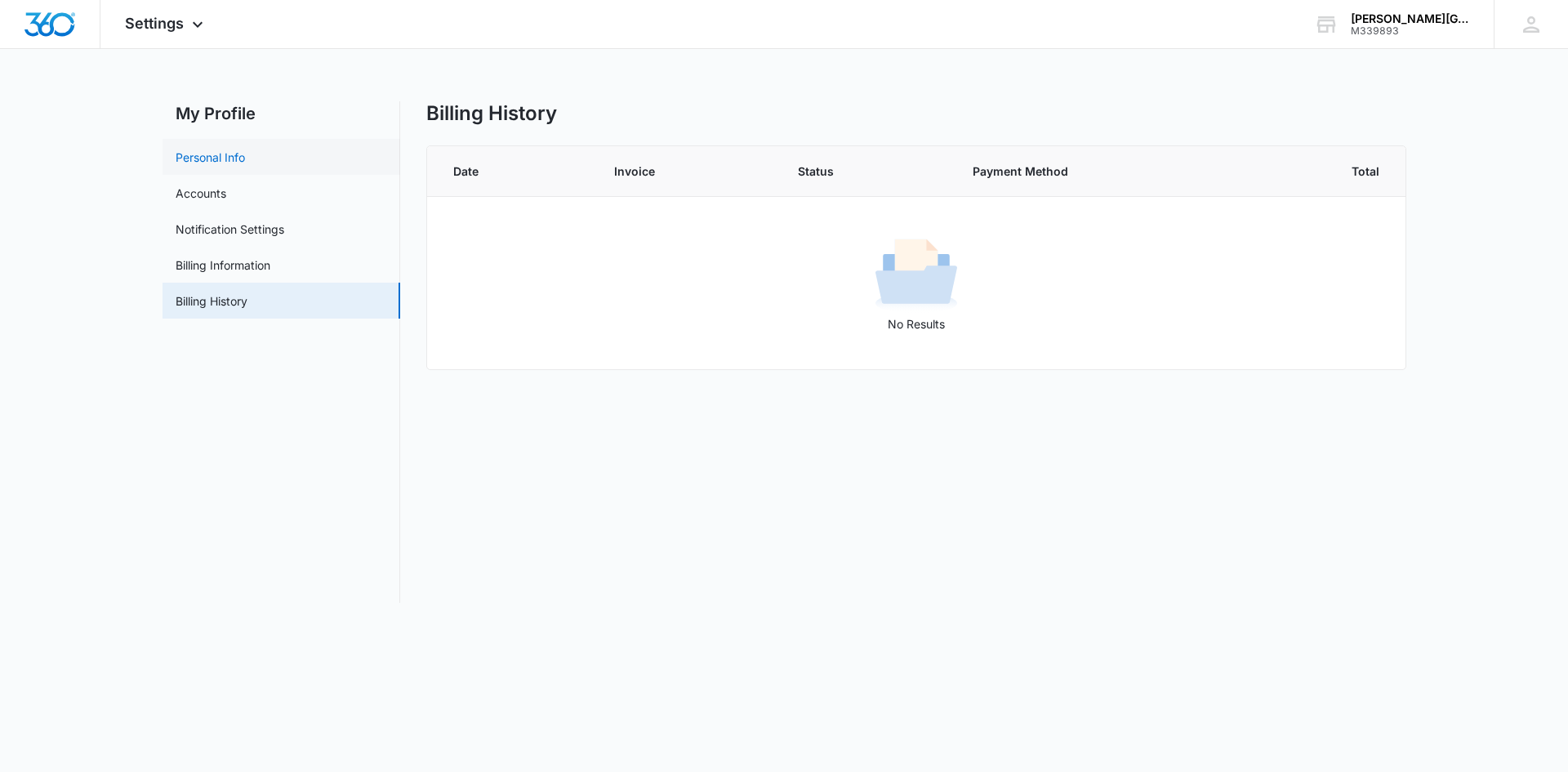
click at [202, 158] on link "Personal Info" at bounding box center [211, 158] width 70 height 17
